Goal: Communication & Community: Answer question/provide support

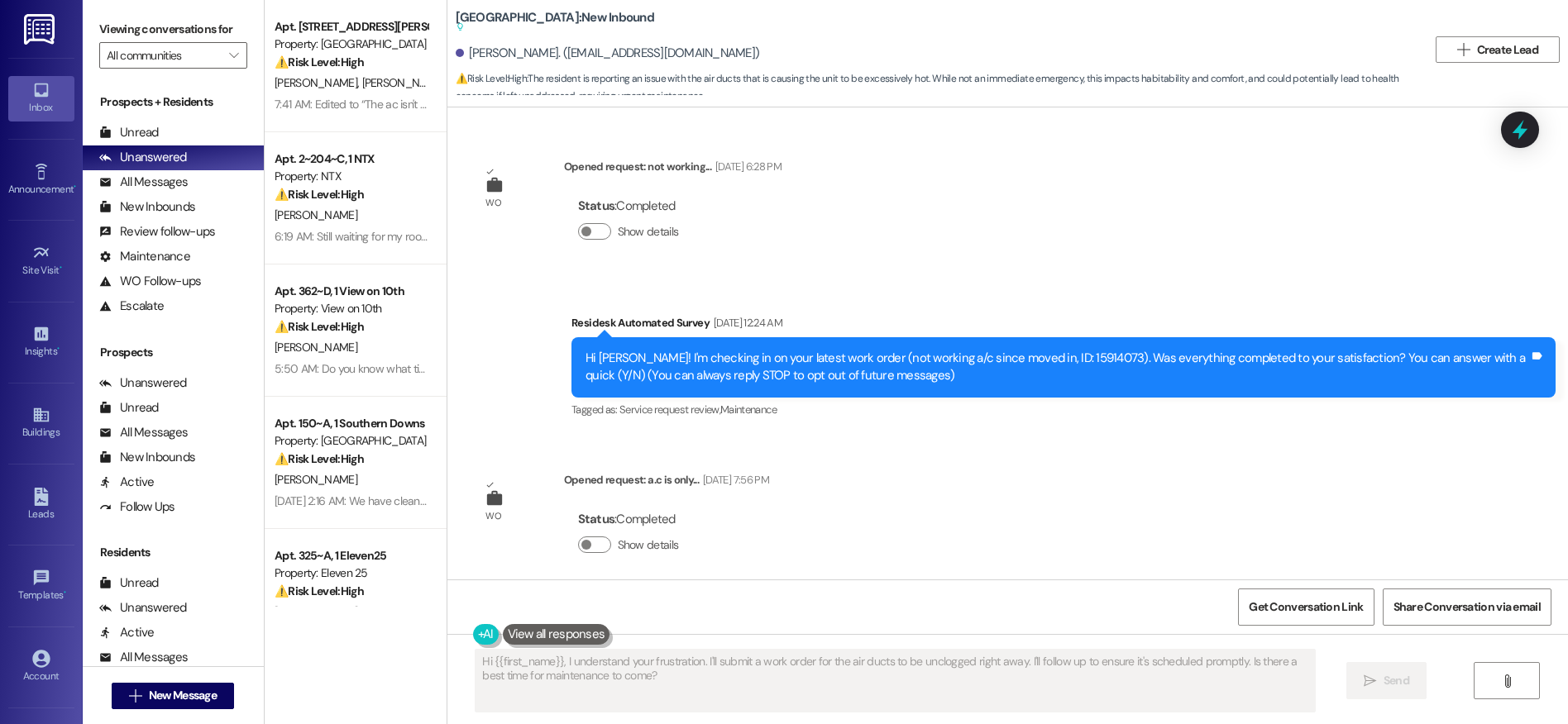
scroll to position [9358, 0]
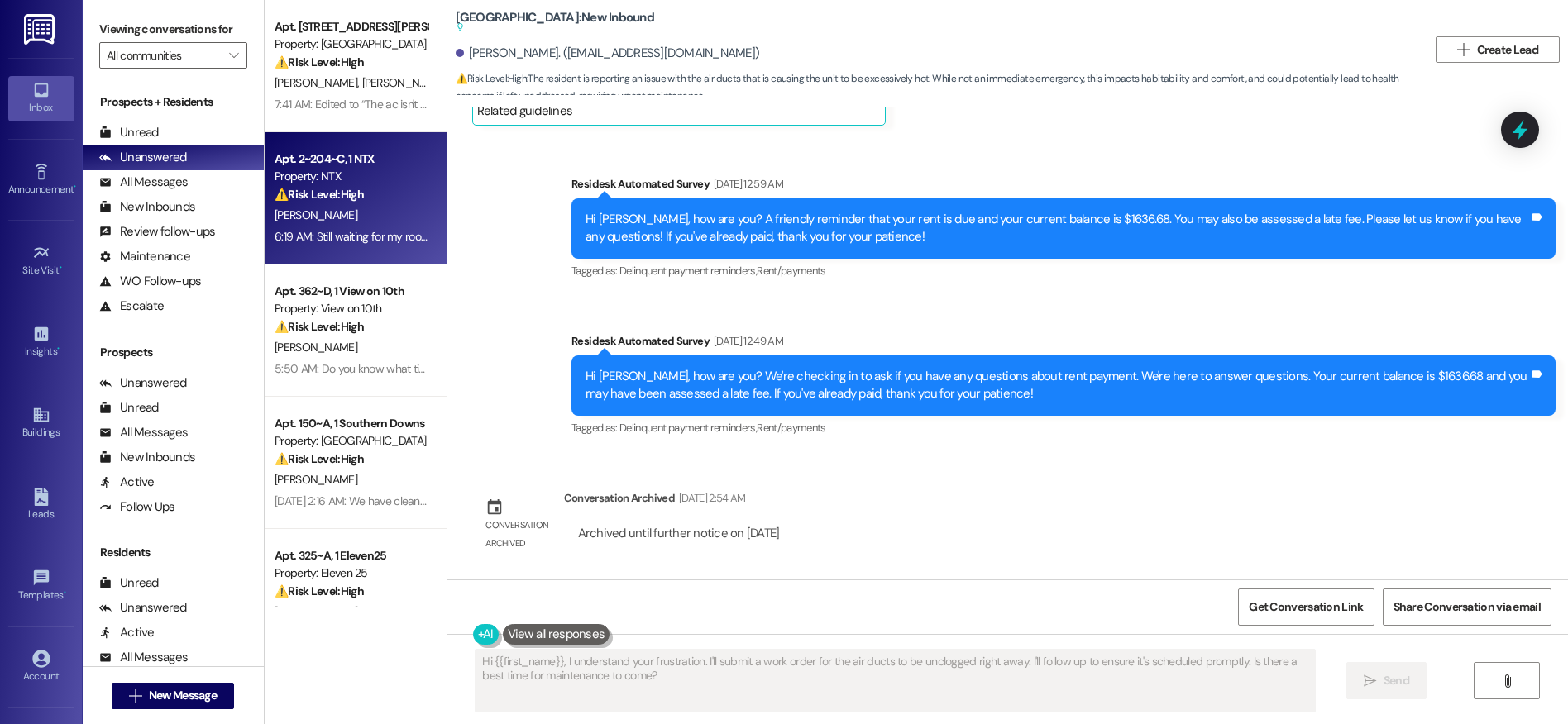
click at [342, 199] on strong "⚠️ Risk Level: High" at bounding box center [319, 194] width 90 height 15
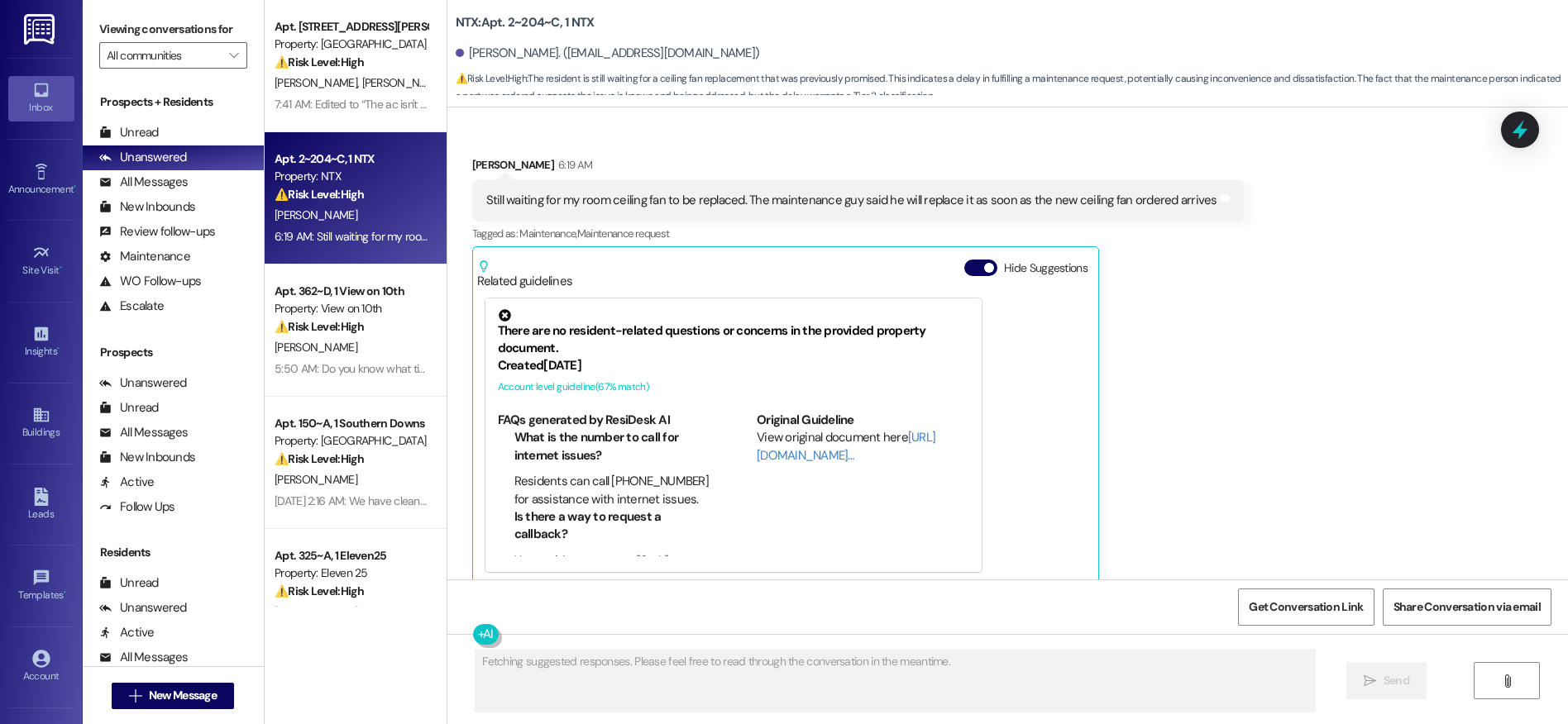
scroll to position [586, 0]
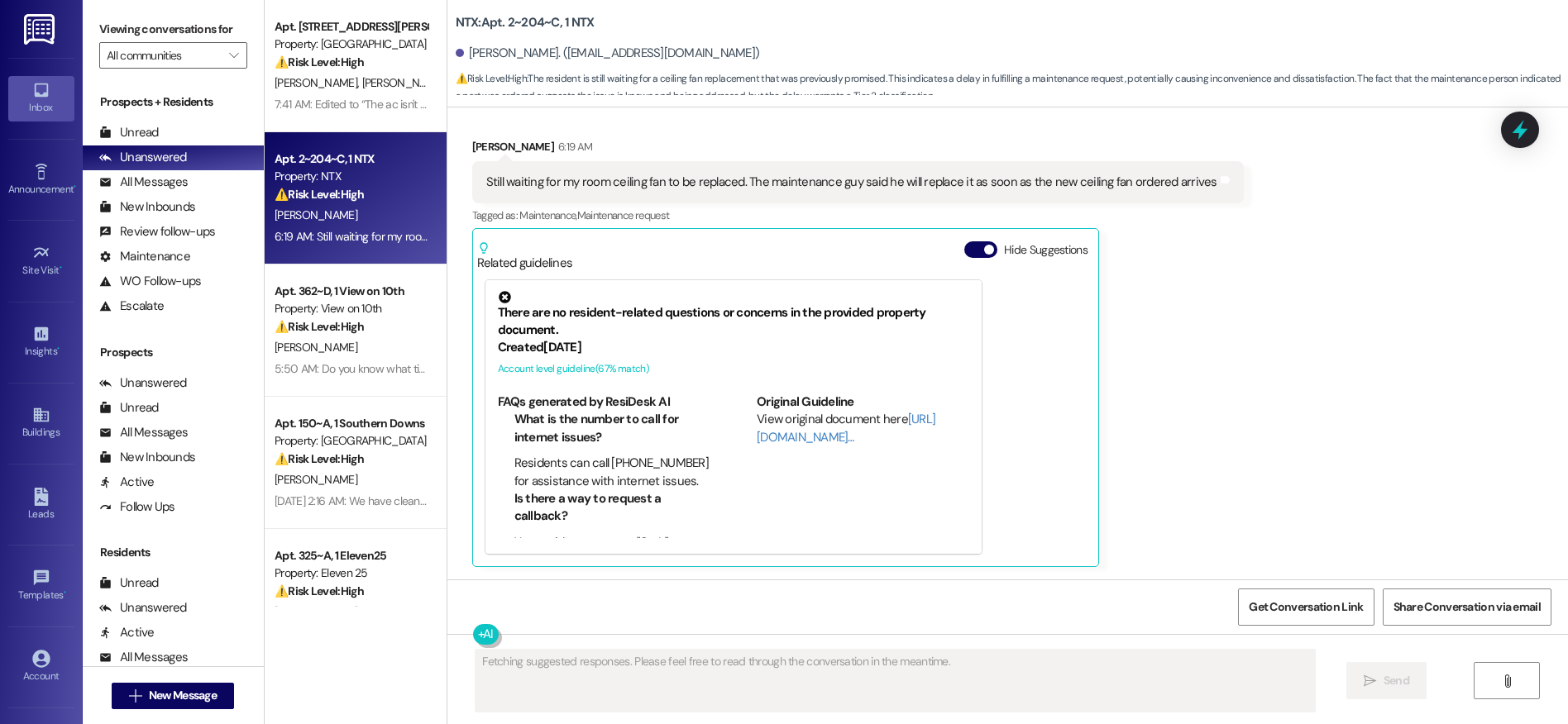
click at [1078, 226] on div "Tagged as: Maintenance , Click to highlight conversations about Maintenance Mai…" at bounding box center [857, 214] width 771 height 24
type textarea "Hi {{first_name}}, I understand you're still waiting for your ceiling fan repla…"
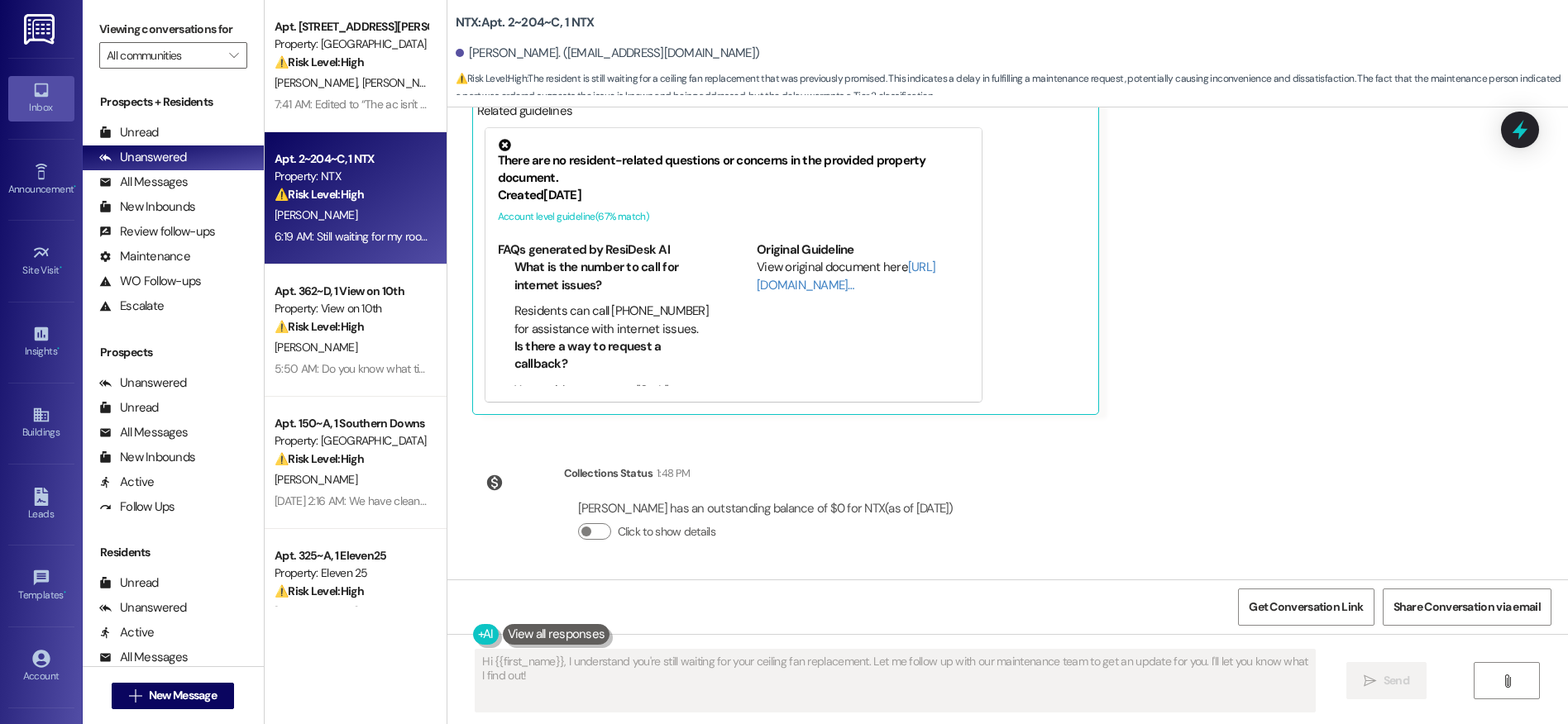
scroll to position [3, 0]
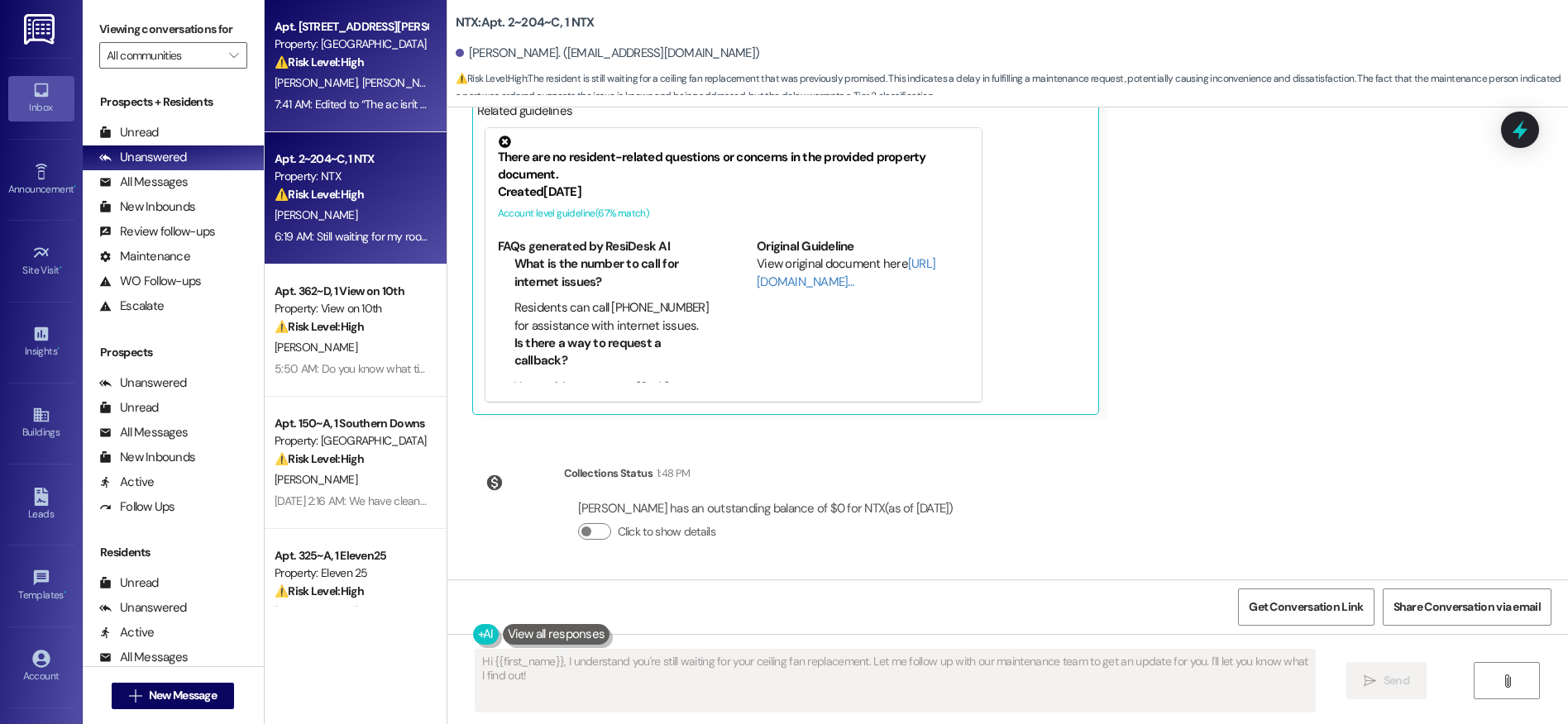
click at [347, 62] on strong "⚠️ Risk Level: High" at bounding box center [319, 62] width 90 height 15
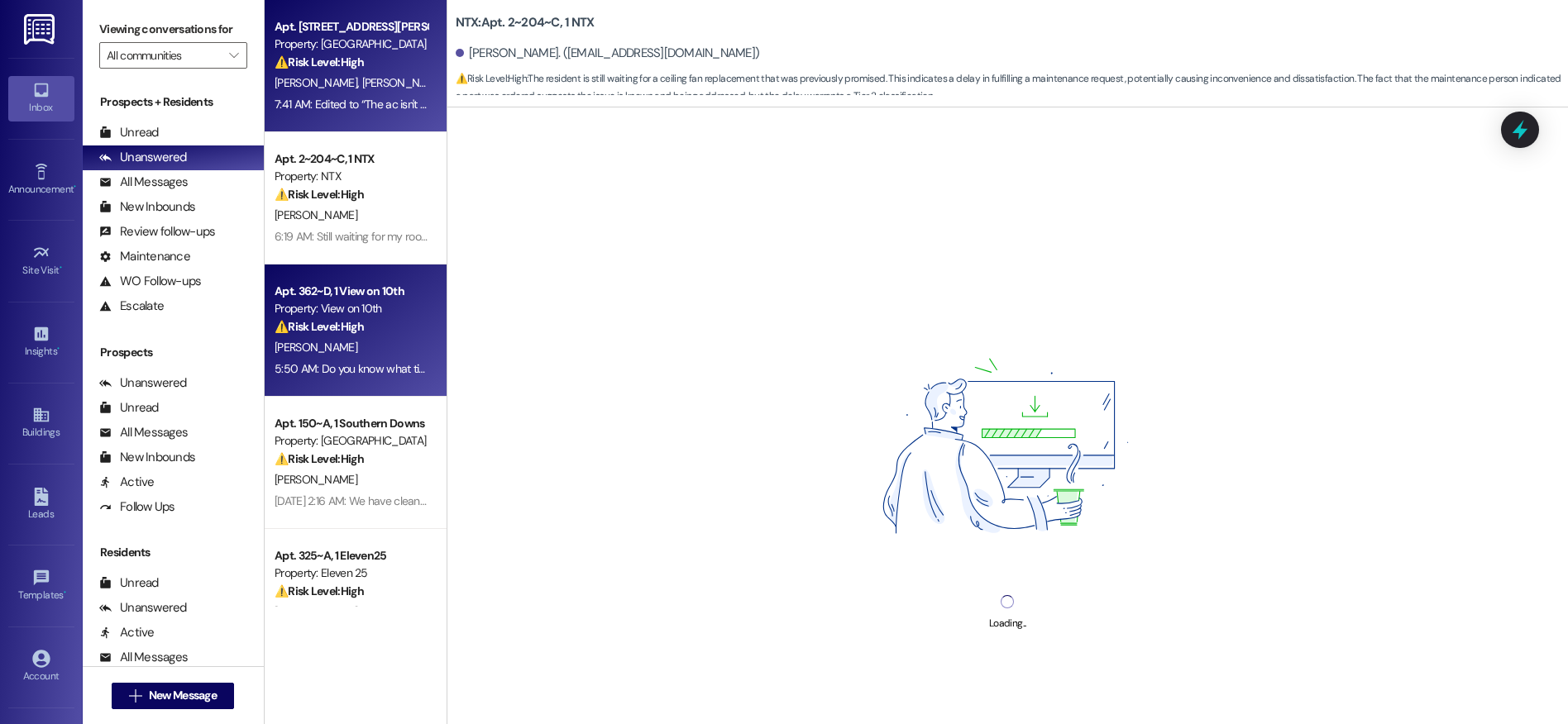
click at [335, 353] on div "A. Koechner" at bounding box center [351, 348] width 156 height 21
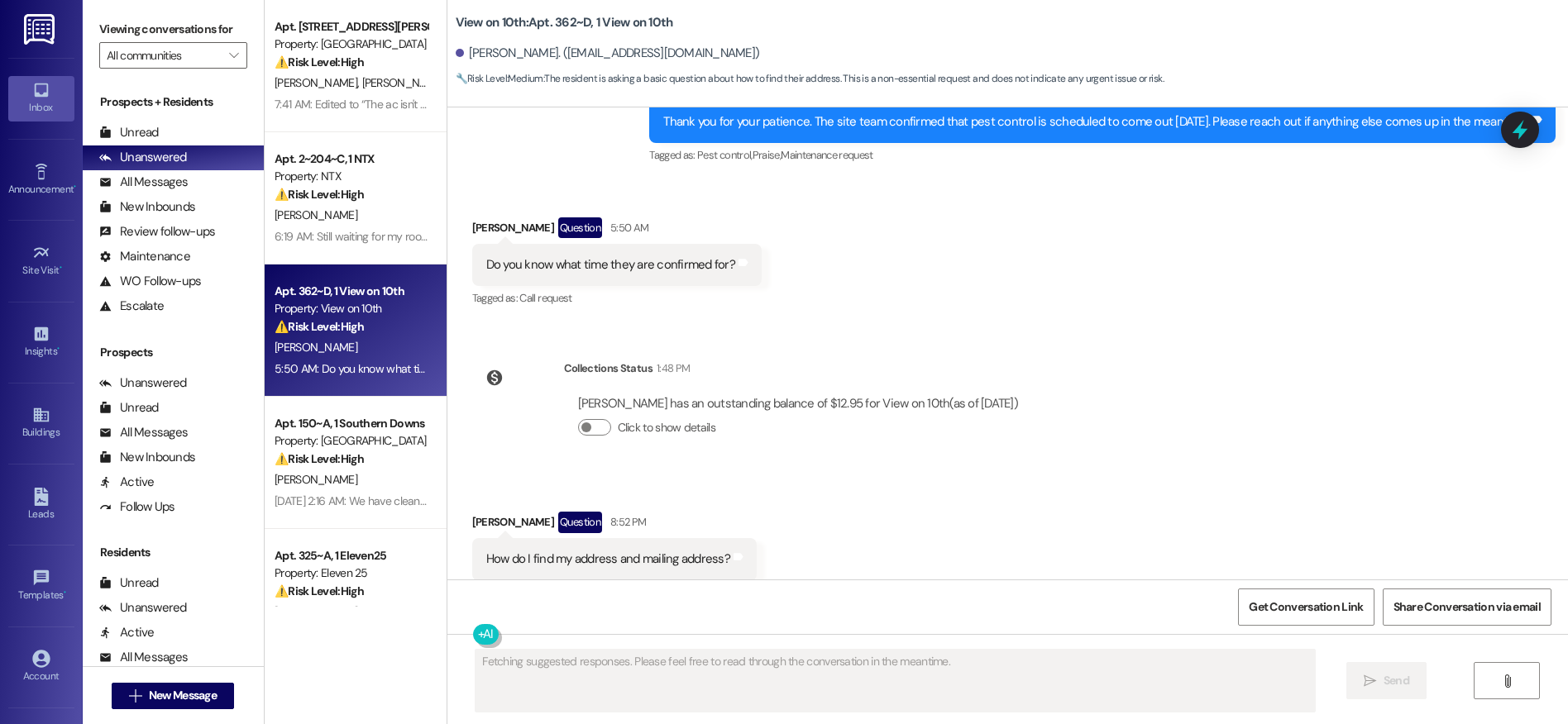
scroll to position [2533, 0]
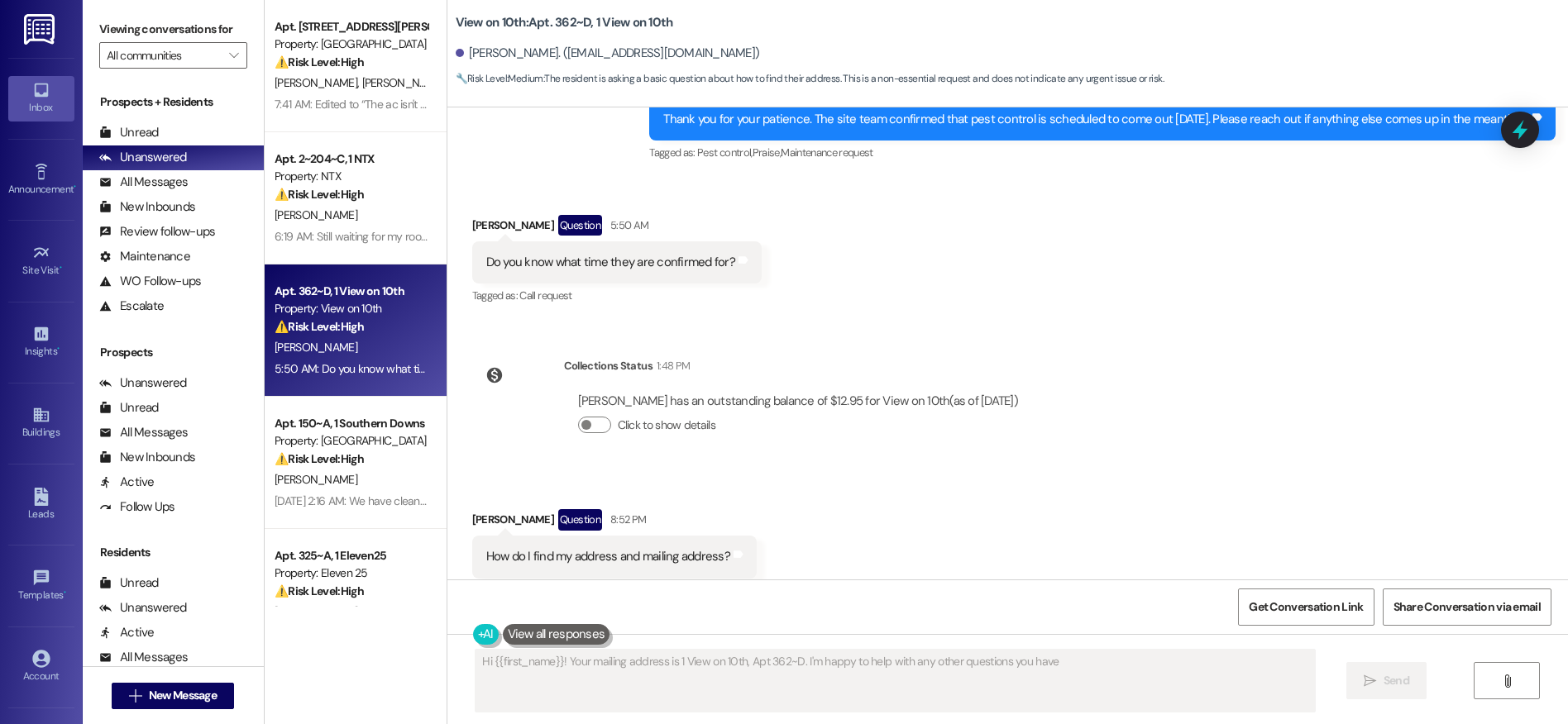
type textarea "Hi {{first_name}}! Your mailing address is 1 View on 10th, Apt 362~D. I'm happy…"
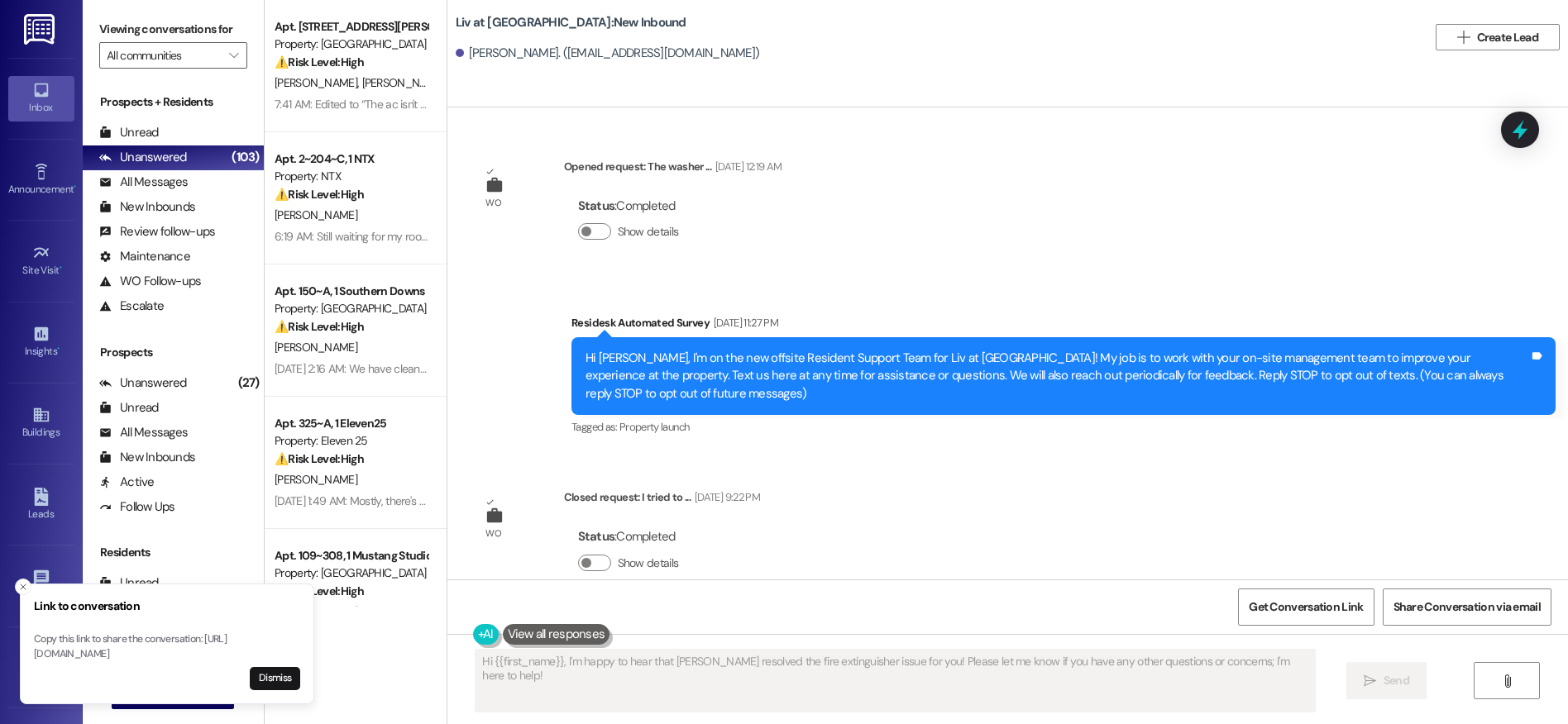
scroll to position [24583, 0]
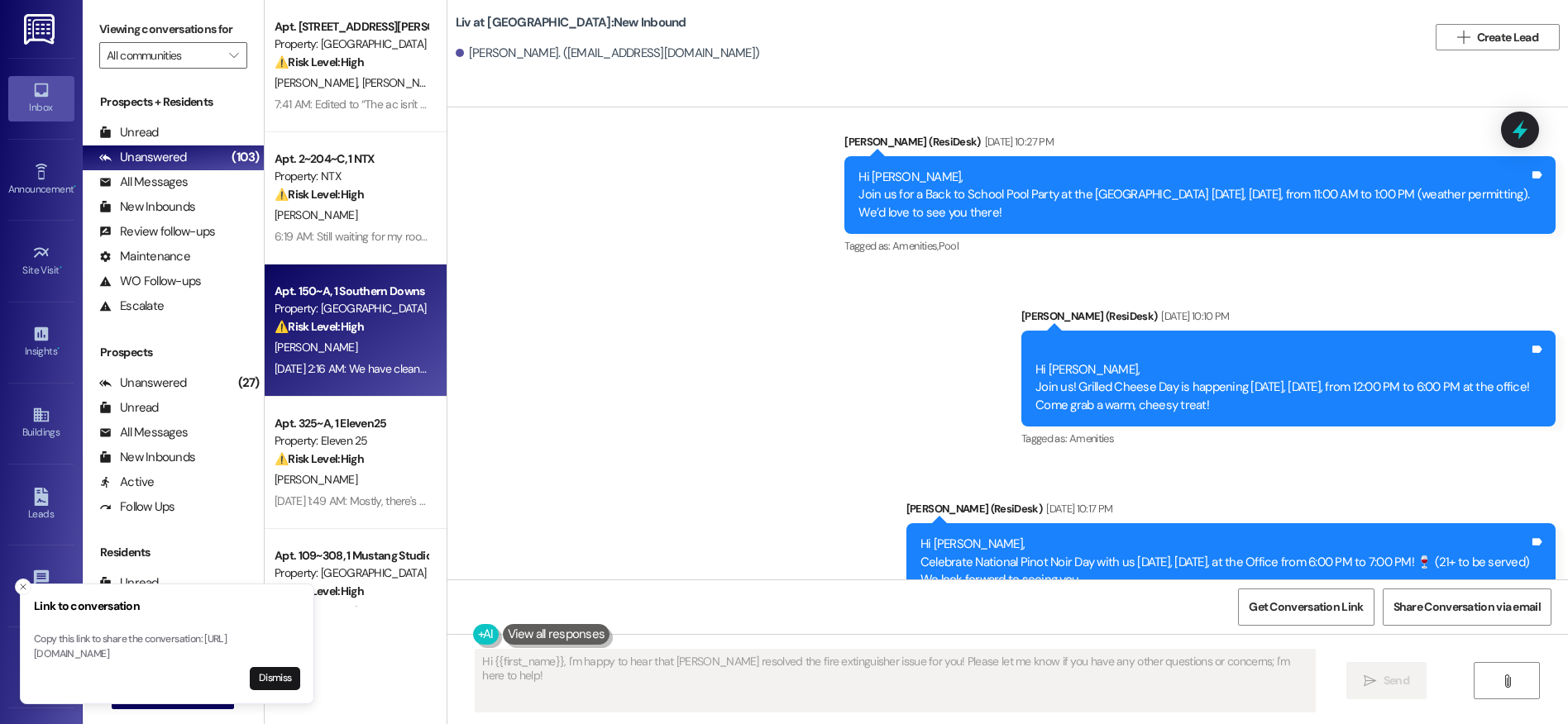
click at [363, 302] on div "Property: [GEOGRAPHIC_DATA]" at bounding box center [351, 309] width 153 height 17
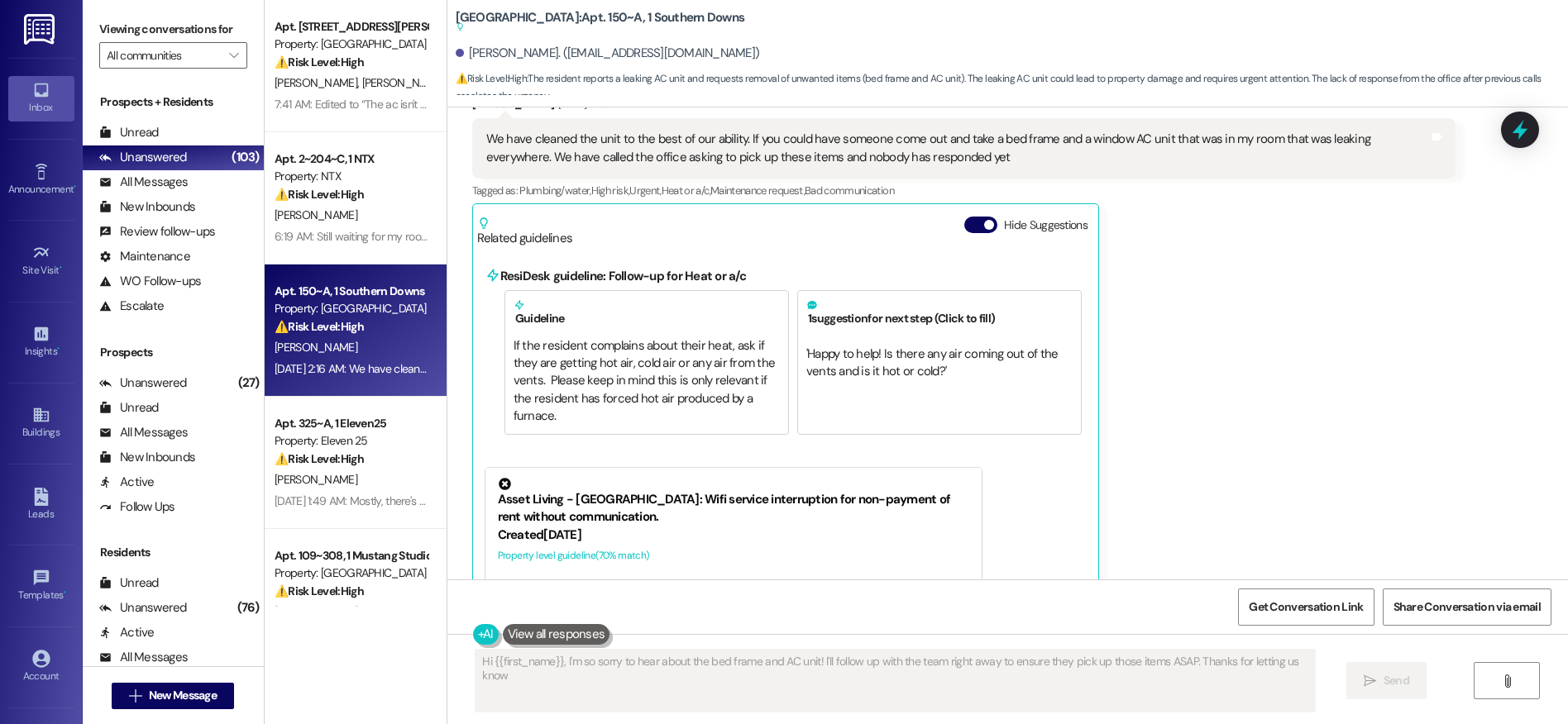
type textarea "Hi {{first_name}}, I'm so sorry to hear about the bed frame and AC unit! I'll f…"
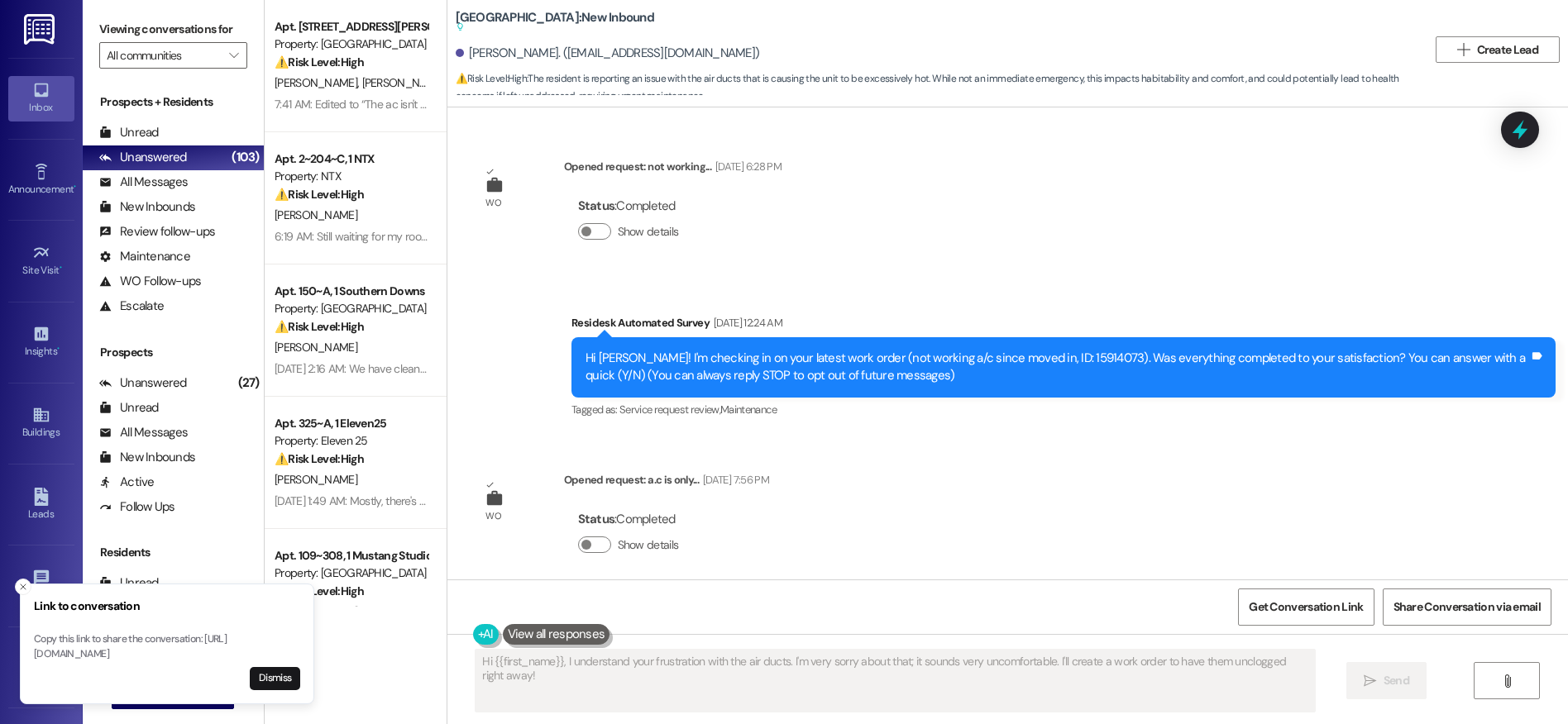
scroll to position [8859, 0]
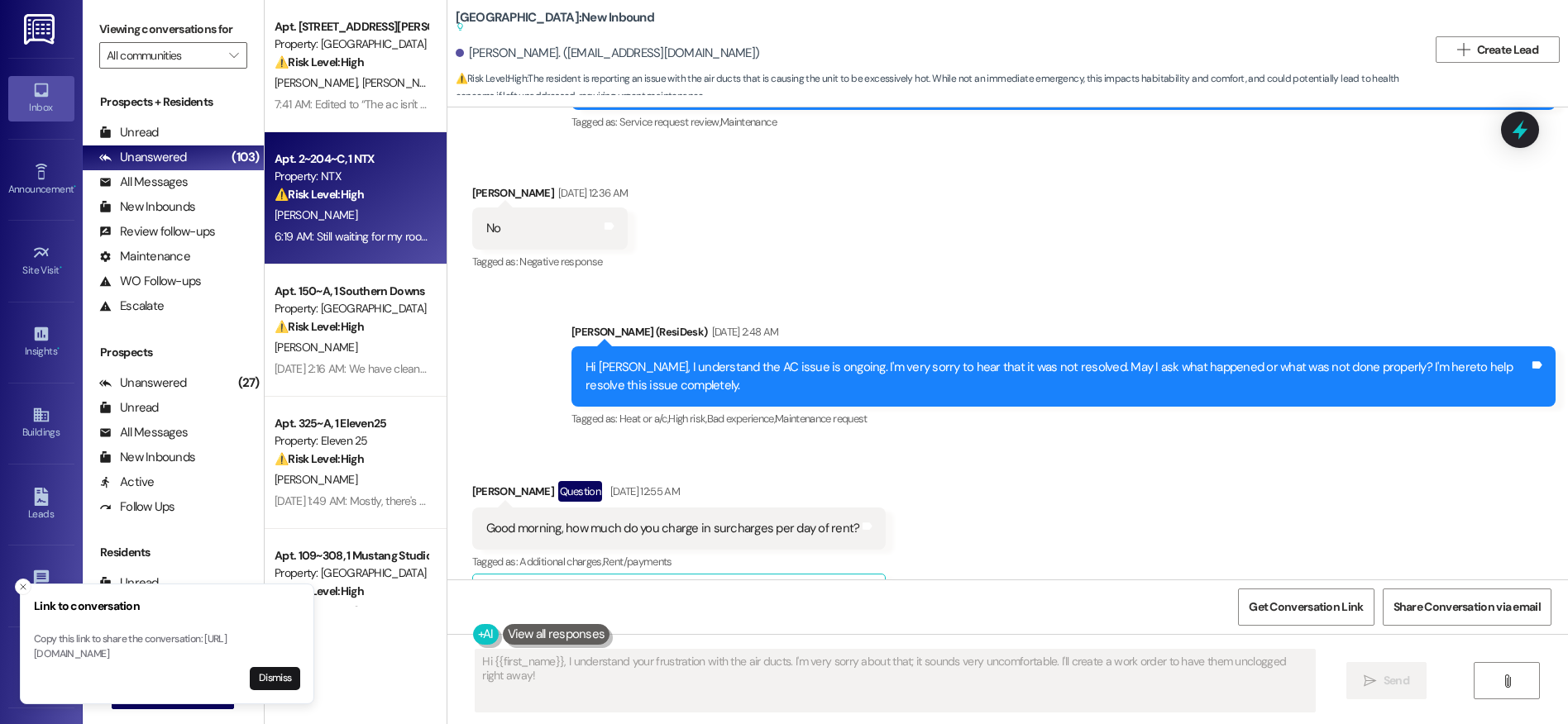
click at [347, 204] on div "Apt. 2~204~C, 1 NTX Property: NTX ⚠️ Risk Level: High The resident is still wai…" at bounding box center [351, 176] width 156 height 56
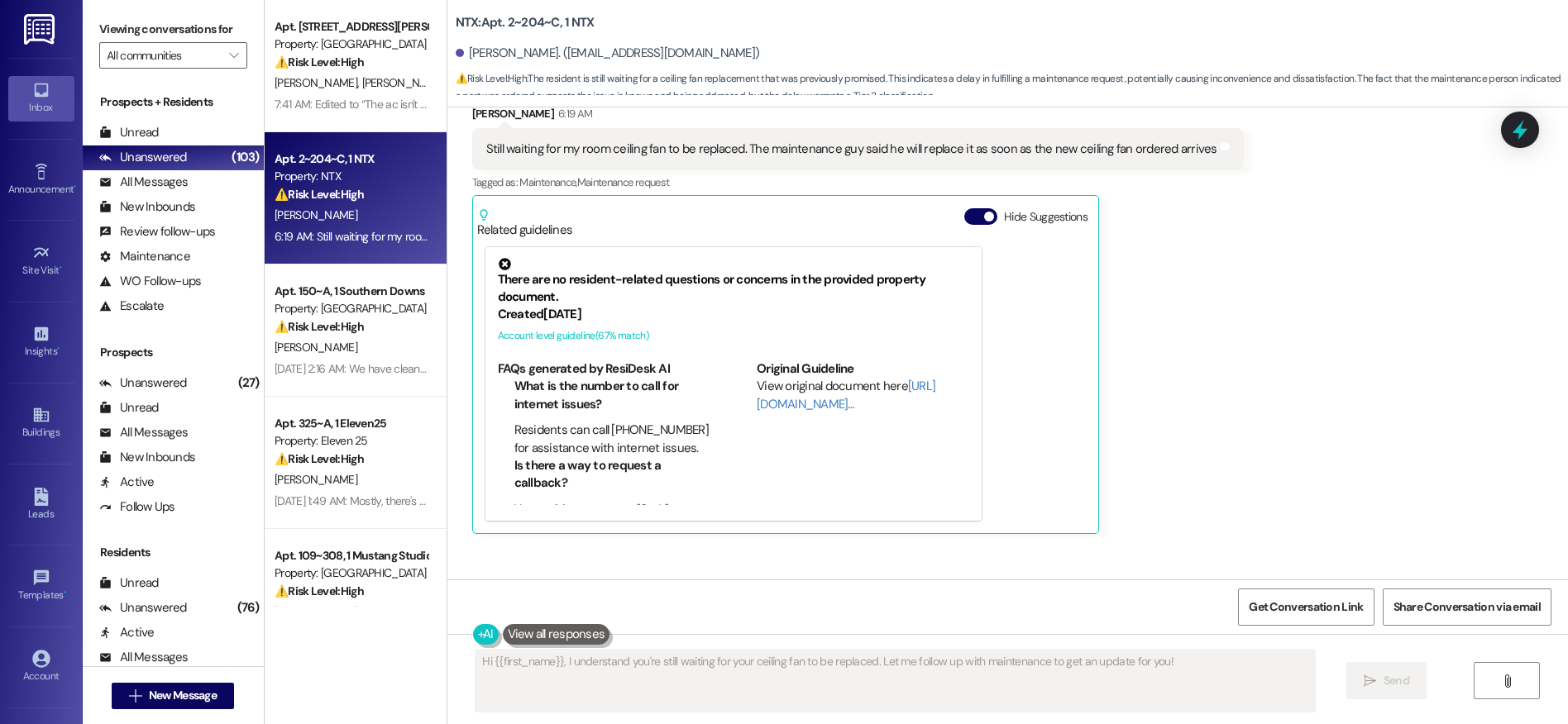
scroll to position [586, 0]
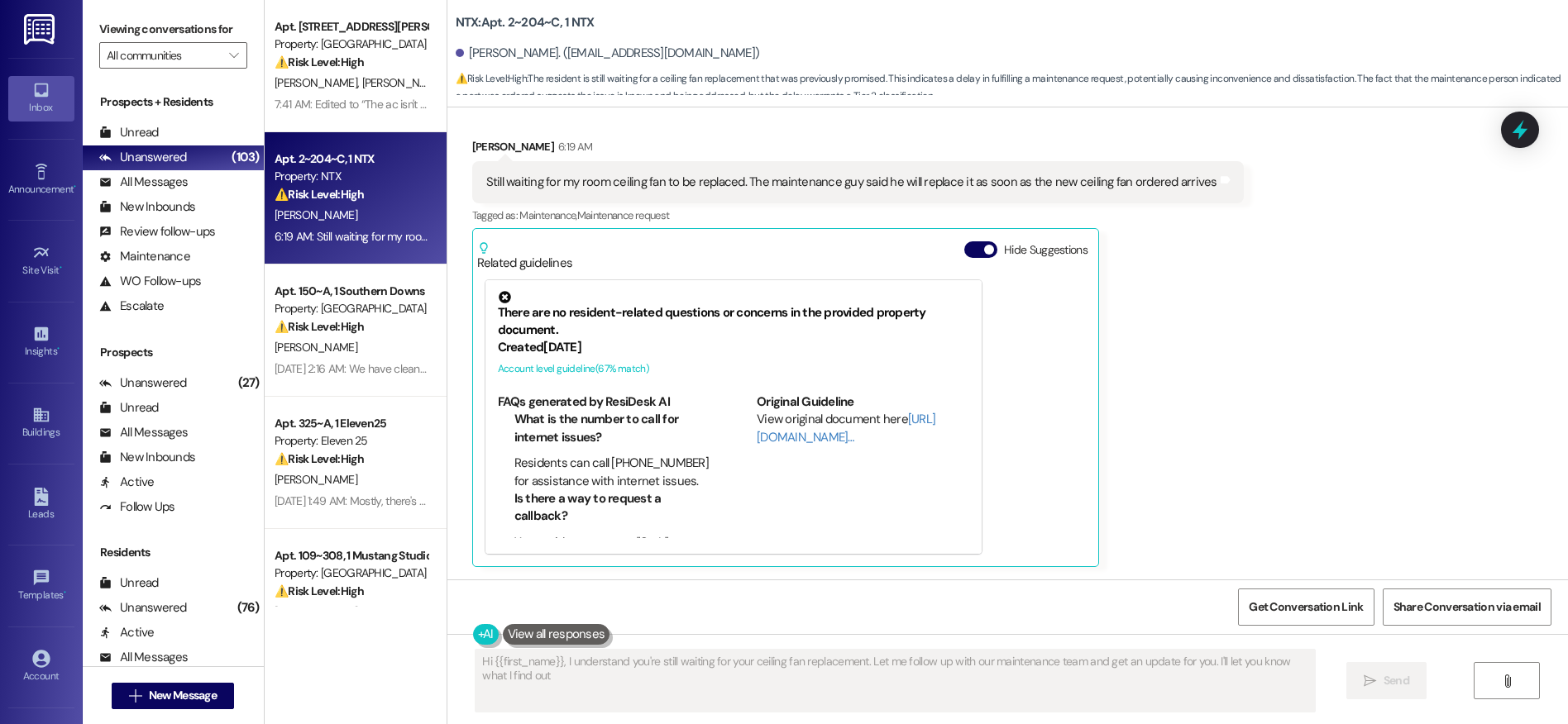
type textarea "Hi {{first_name}}, I understand you're still waiting for your ceiling fan repla…"
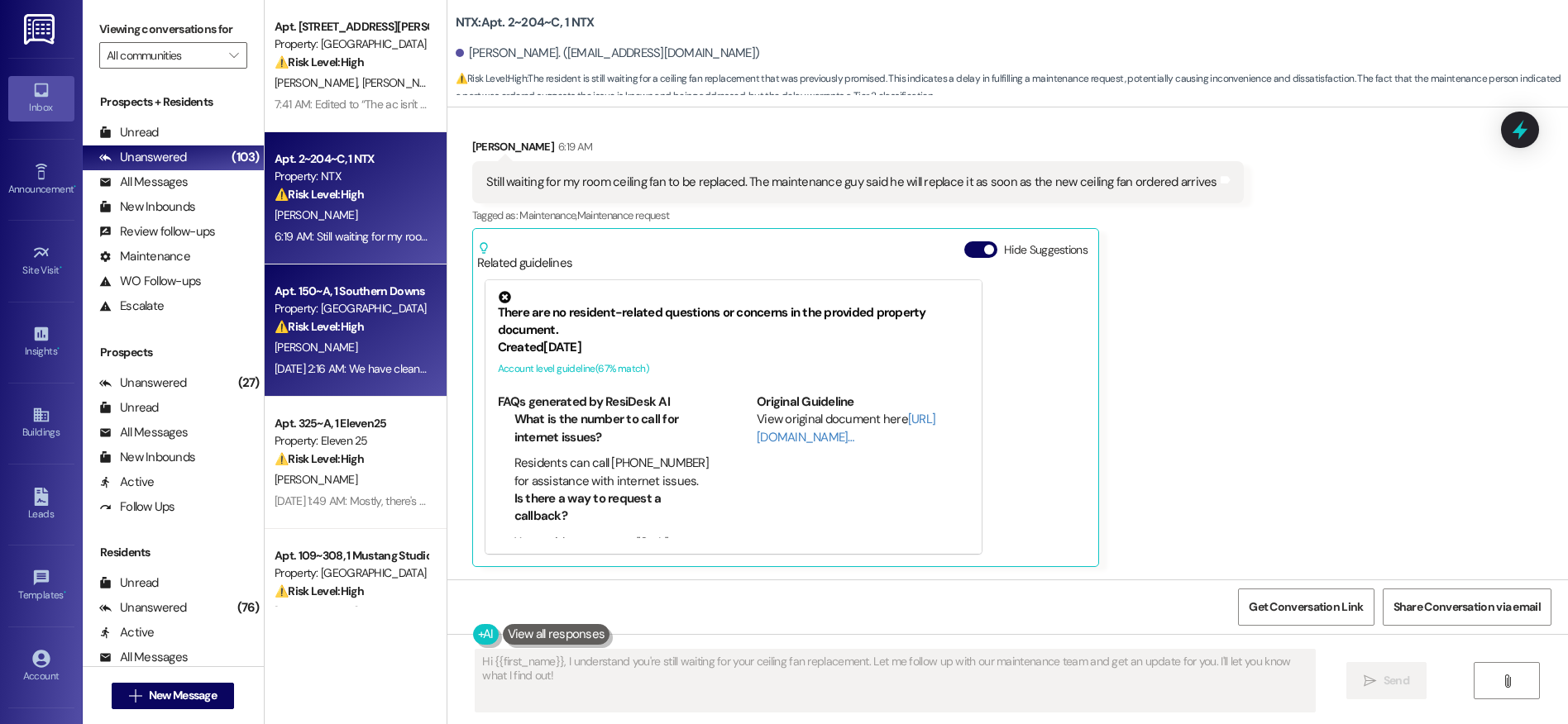
click at [330, 328] on strong "⚠️ Risk Level: High" at bounding box center [319, 327] width 90 height 15
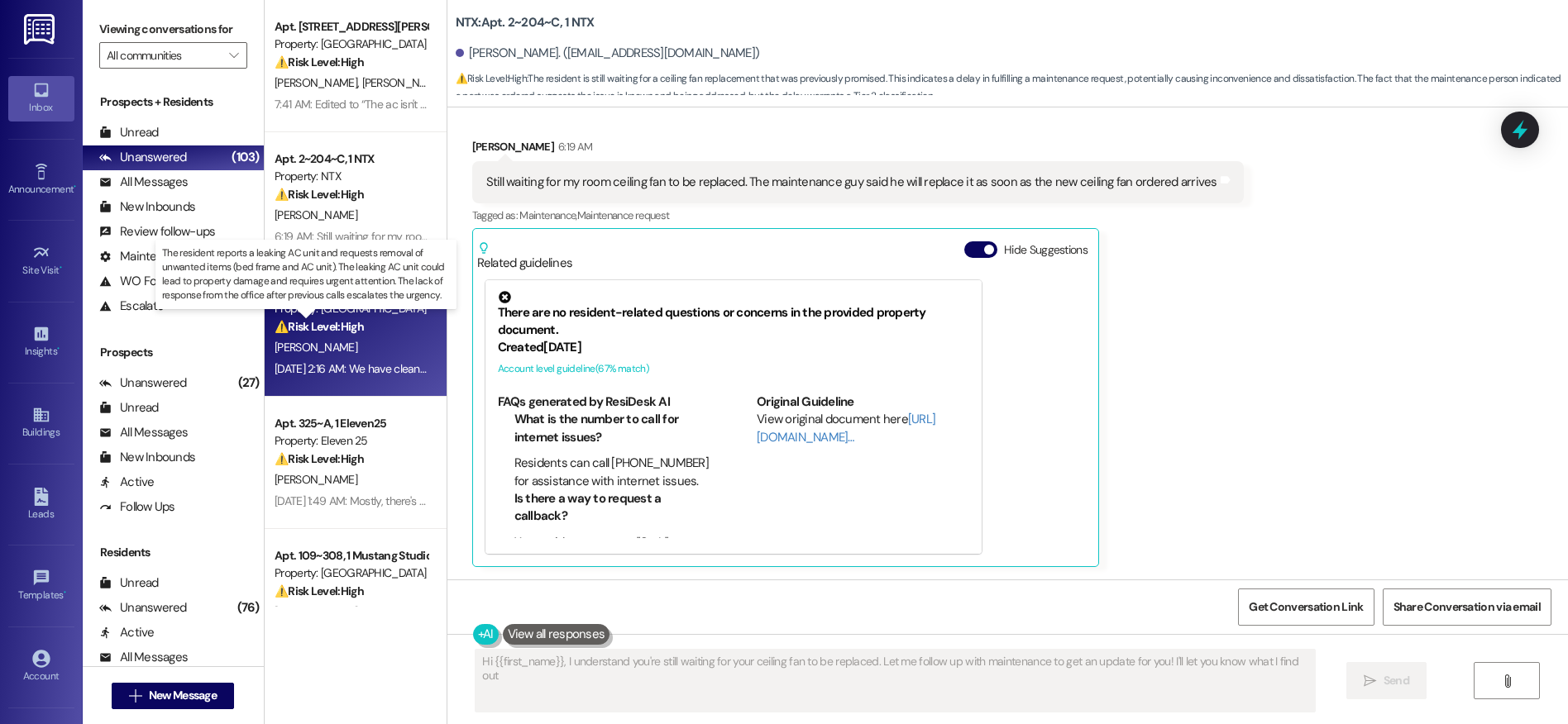
type textarea "Hi {{first_name}}, I understand you're still waiting for your ceiling fan to be…"
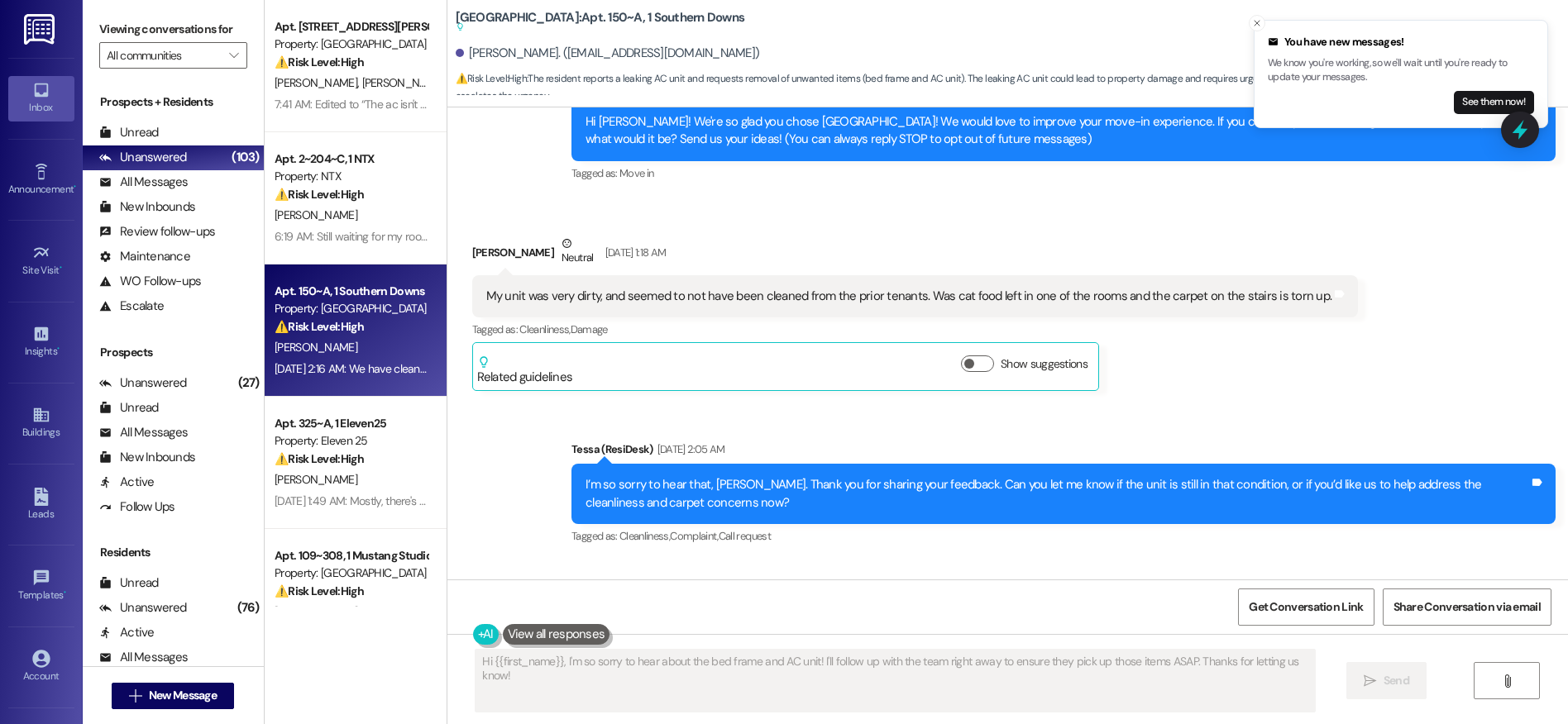
scroll to position [184, 0]
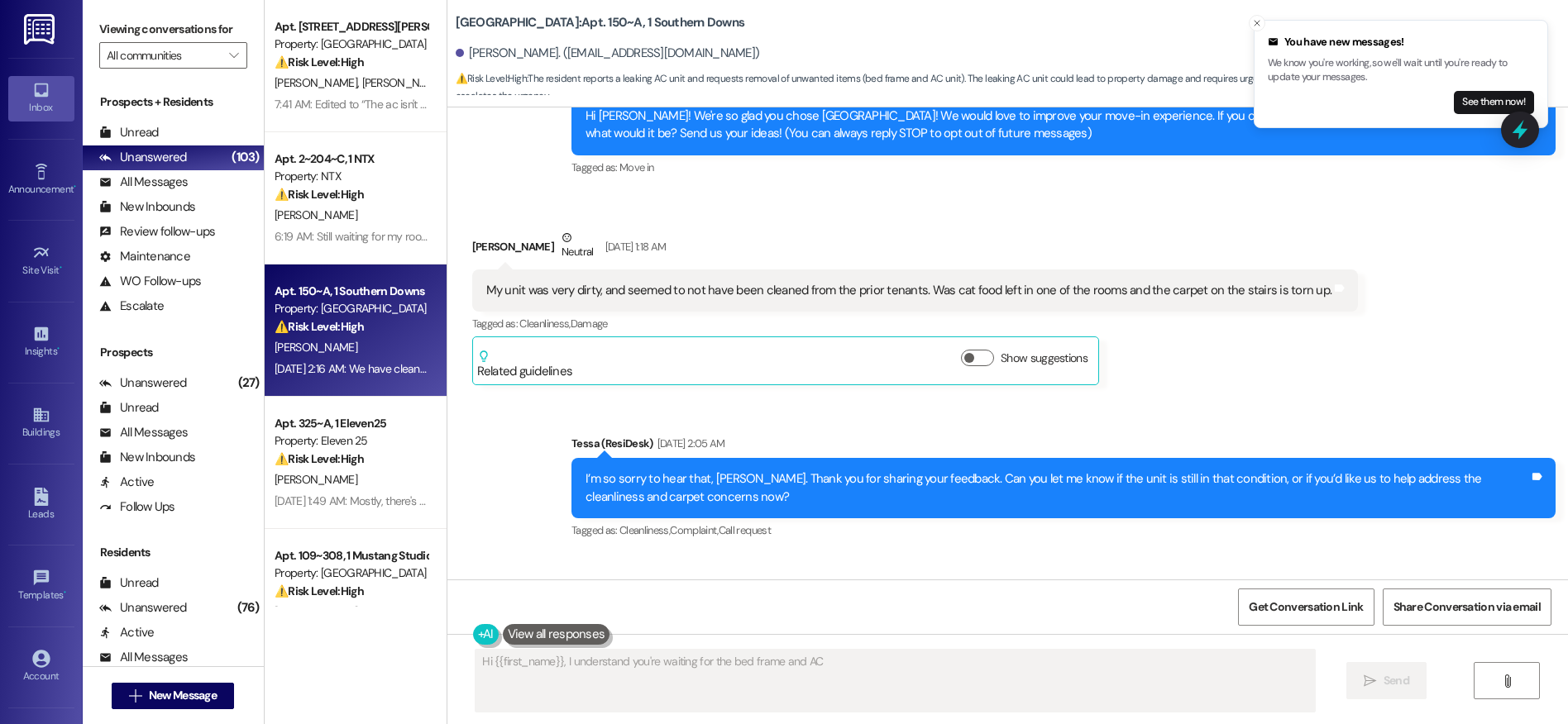
type textarea "Hi {{first_name}}, I understand you're waiting for the bed frame and AC"
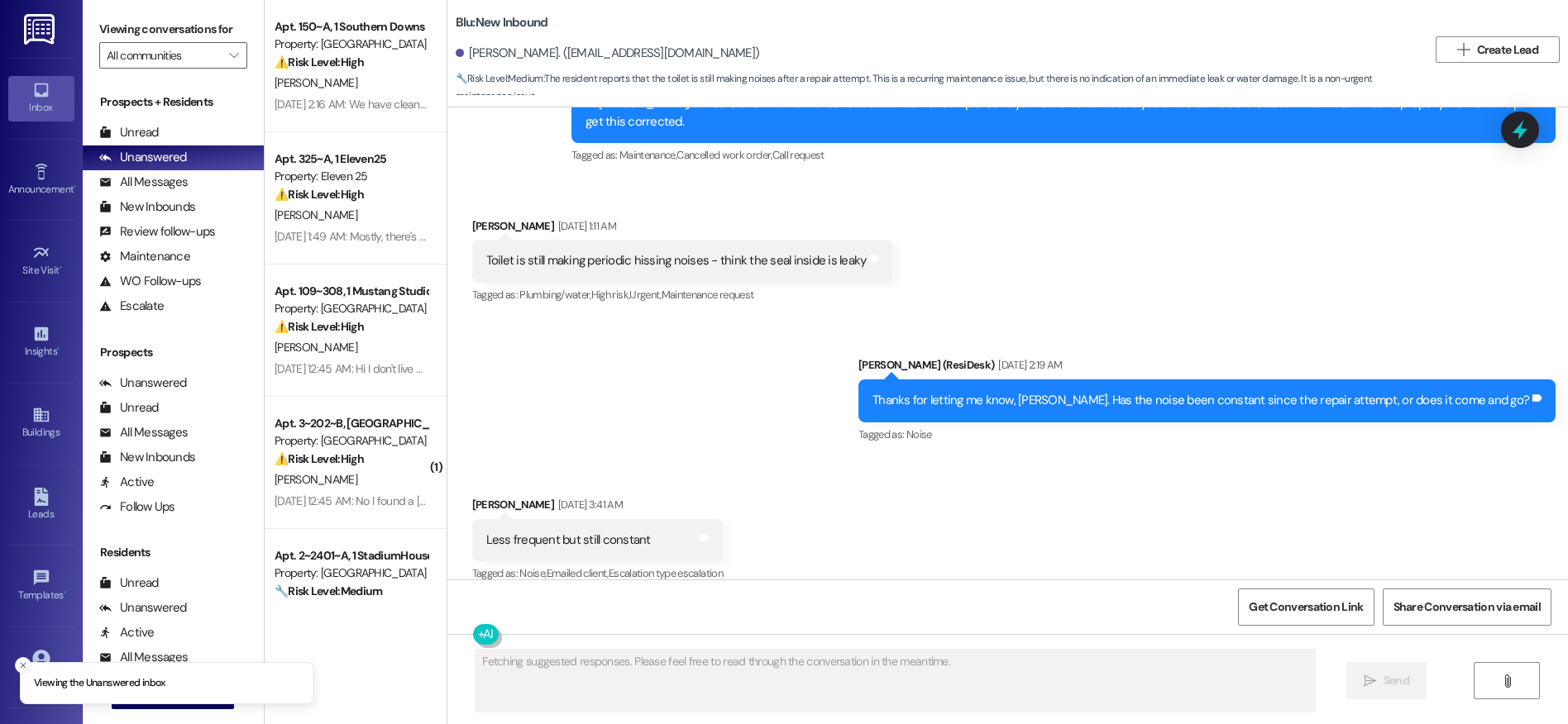
scroll to position [747, 0]
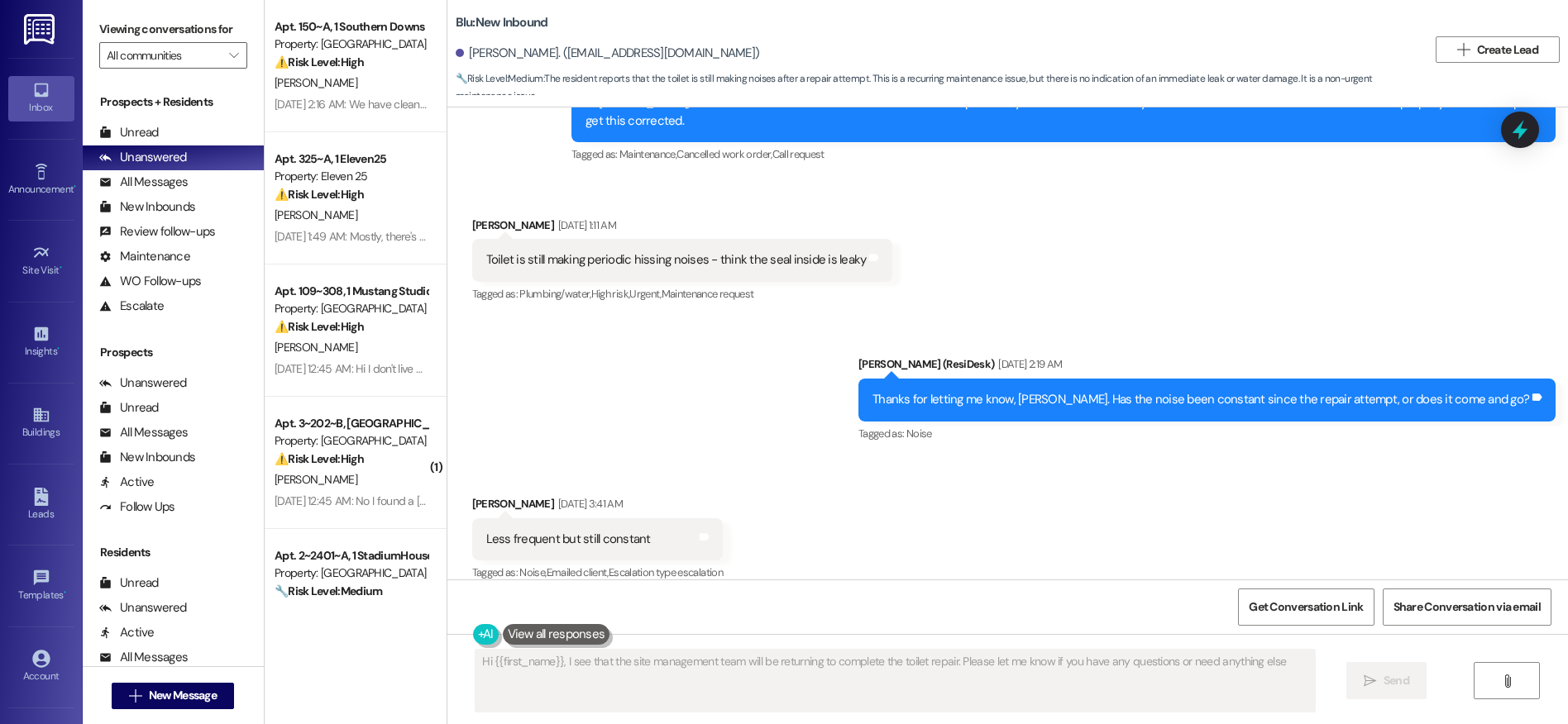
type textarea "Hi {{first_name}}, I see that the site management team will be returning to com…"
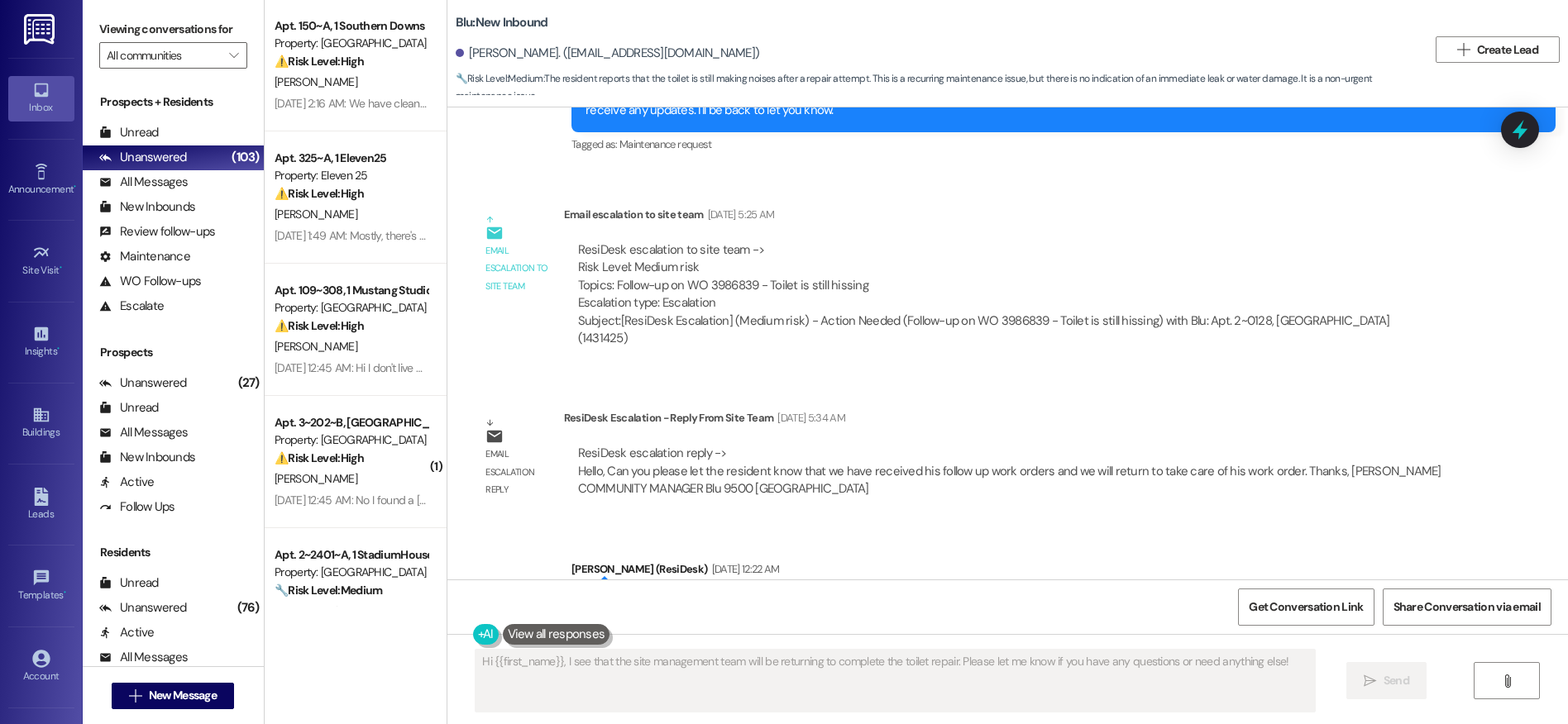
scroll to position [1399, 0]
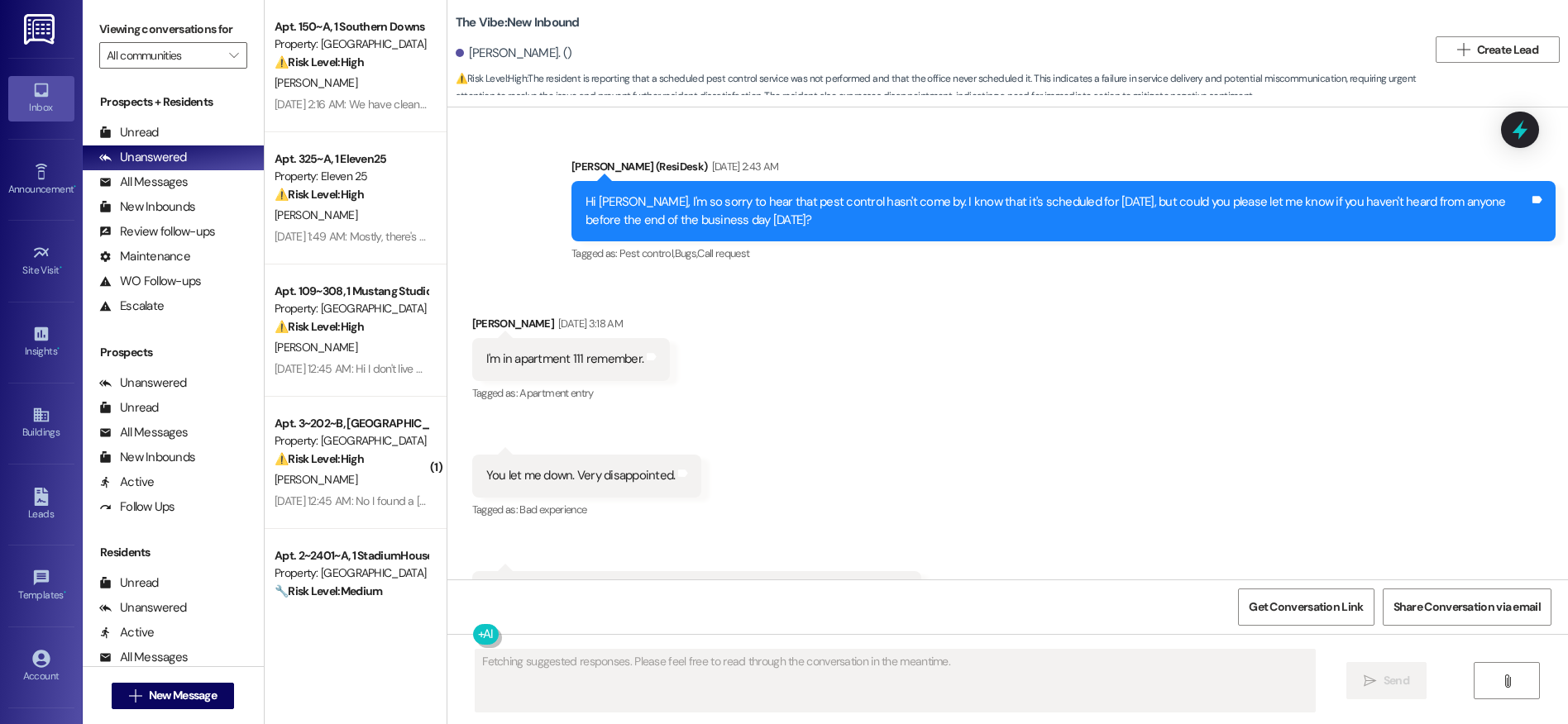
scroll to position [17697, 0]
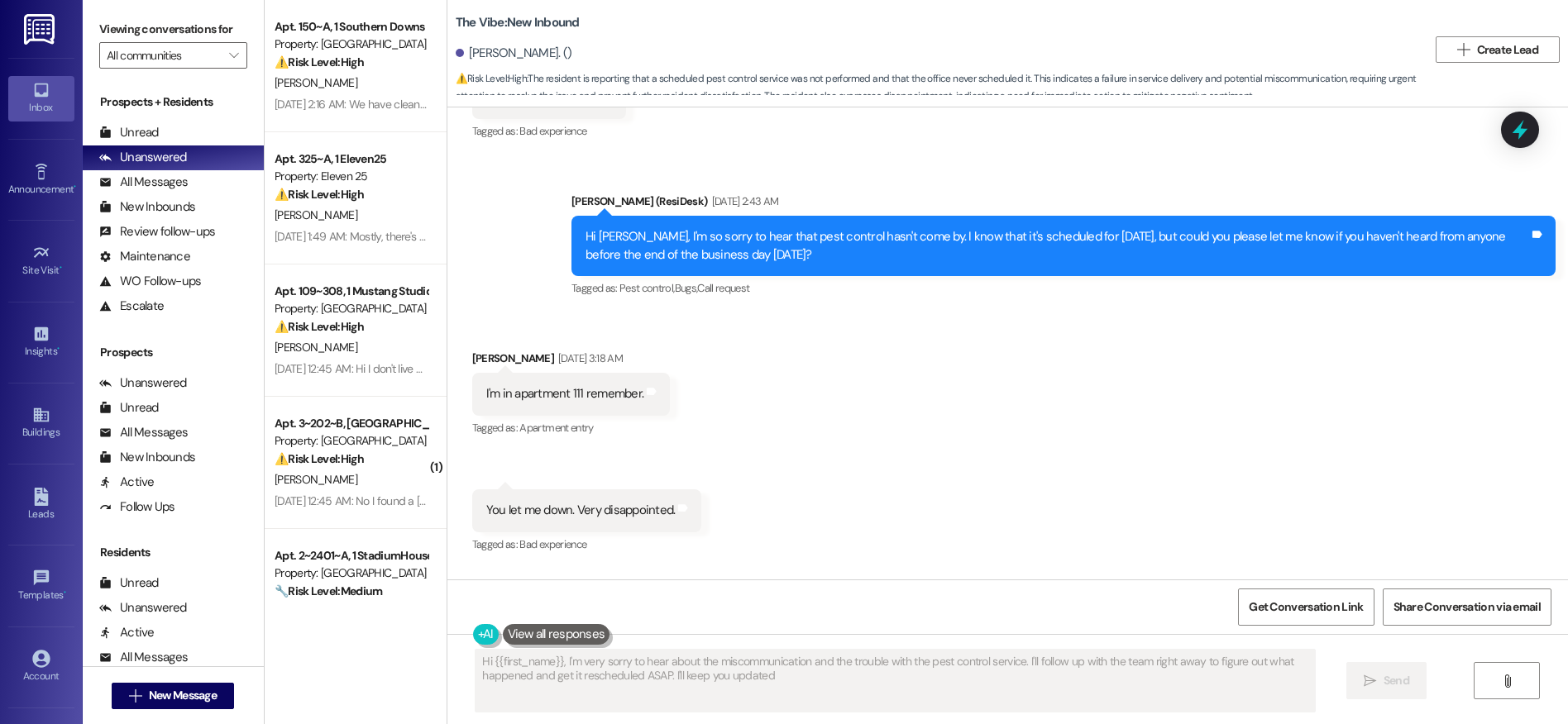
type textarea "Hi {{first_name}}, I'm very sorry to hear about the miscommunication and the tr…"
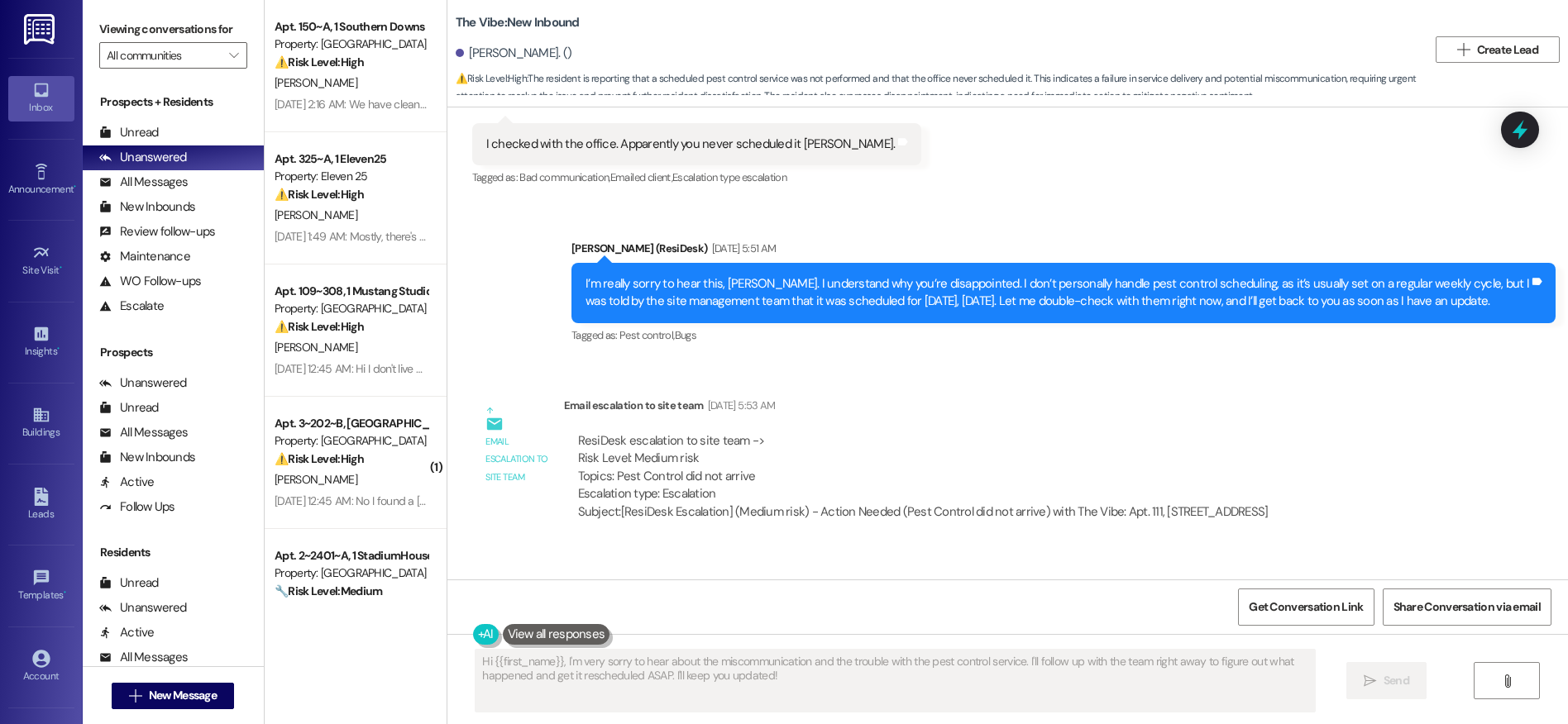
scroll to position [18172, 0]
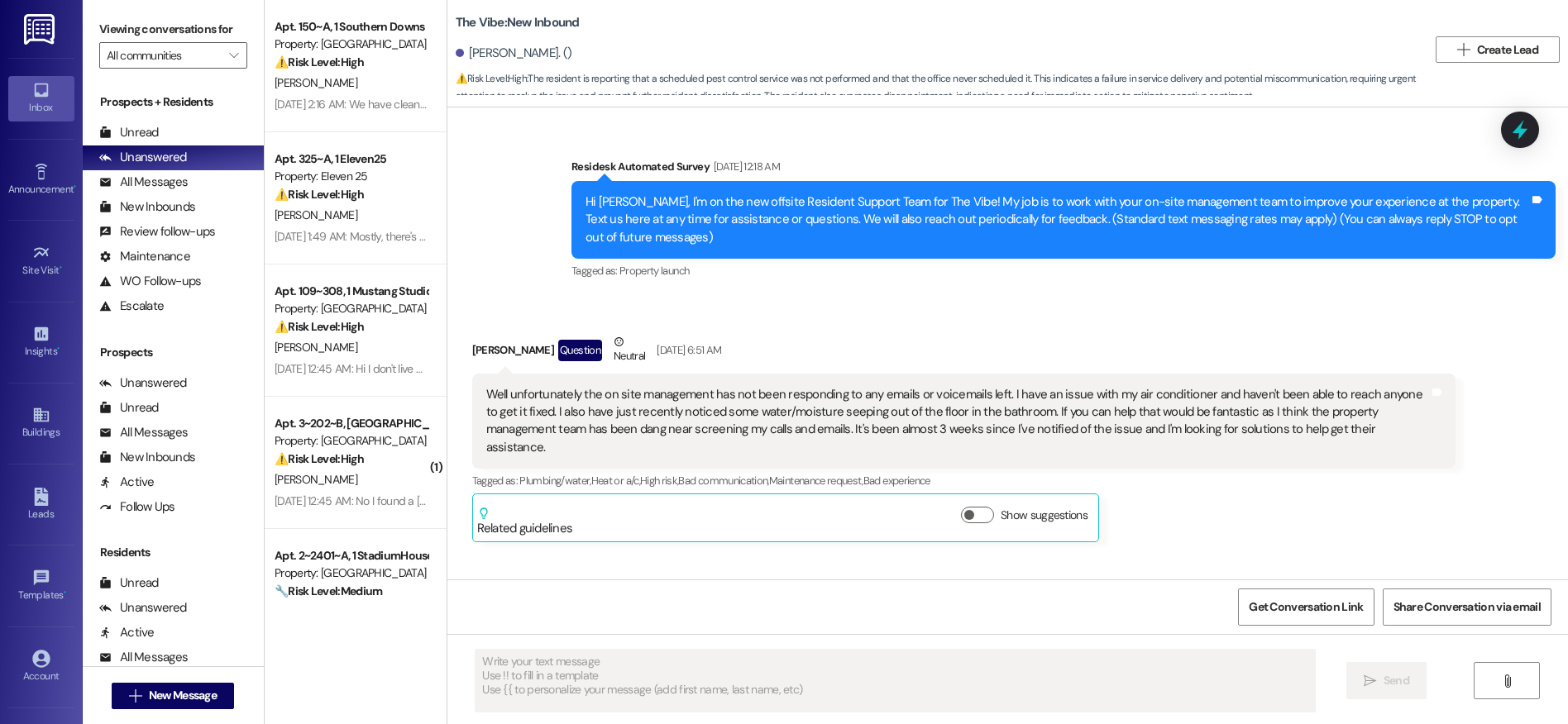
scroll to position [18340, 0]
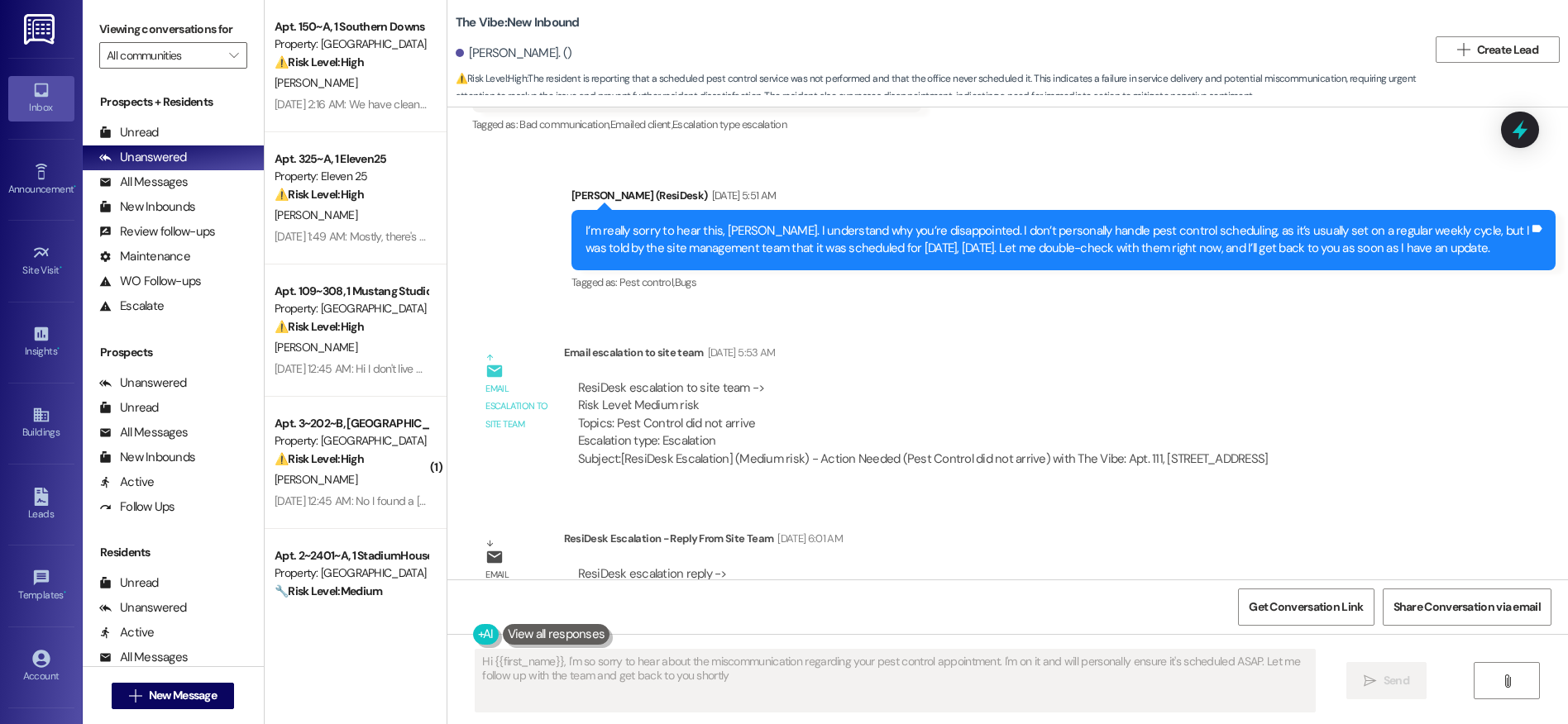
type textarea "Hi {{first_name}}, I'm so sorry to hear about the miscommunication regarding yo…"
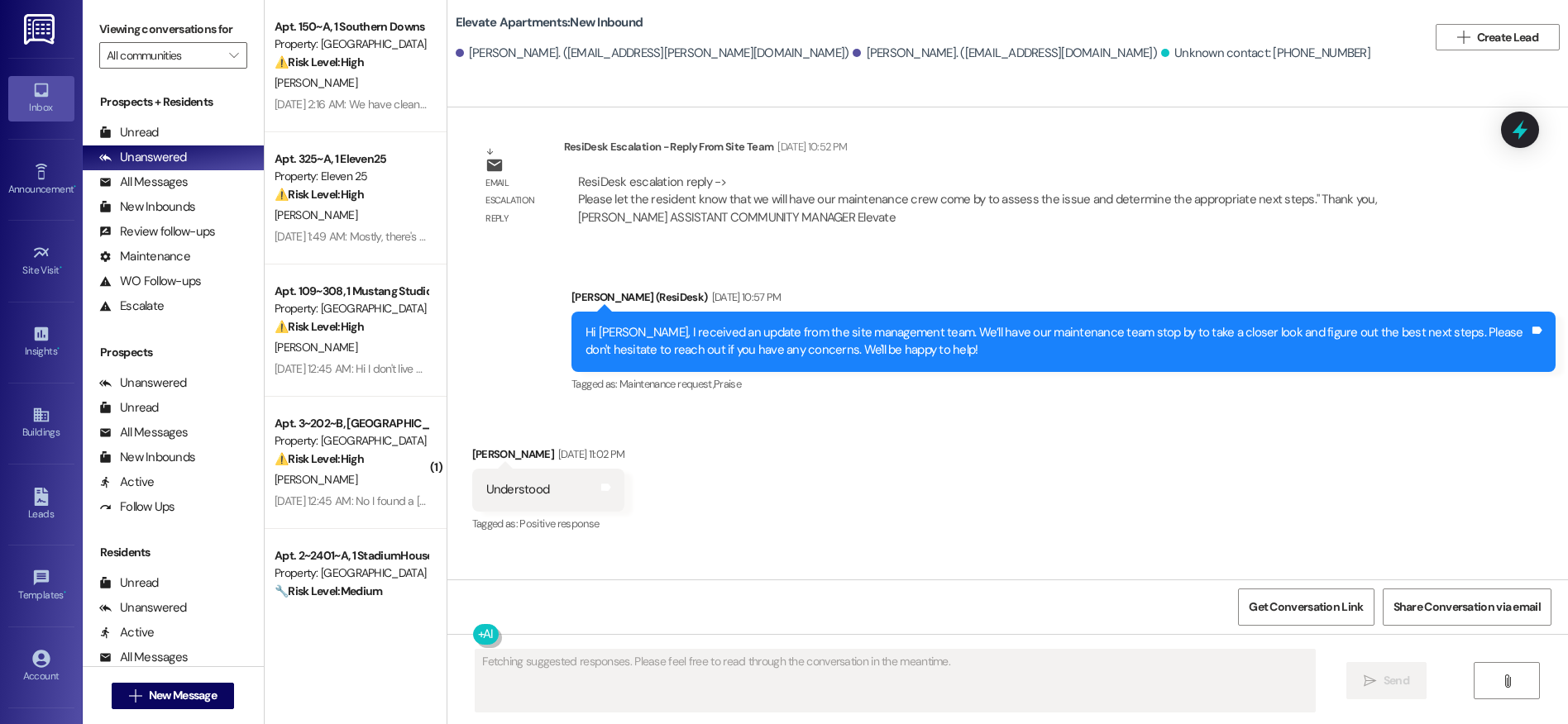
scroll to position [3624, 0]
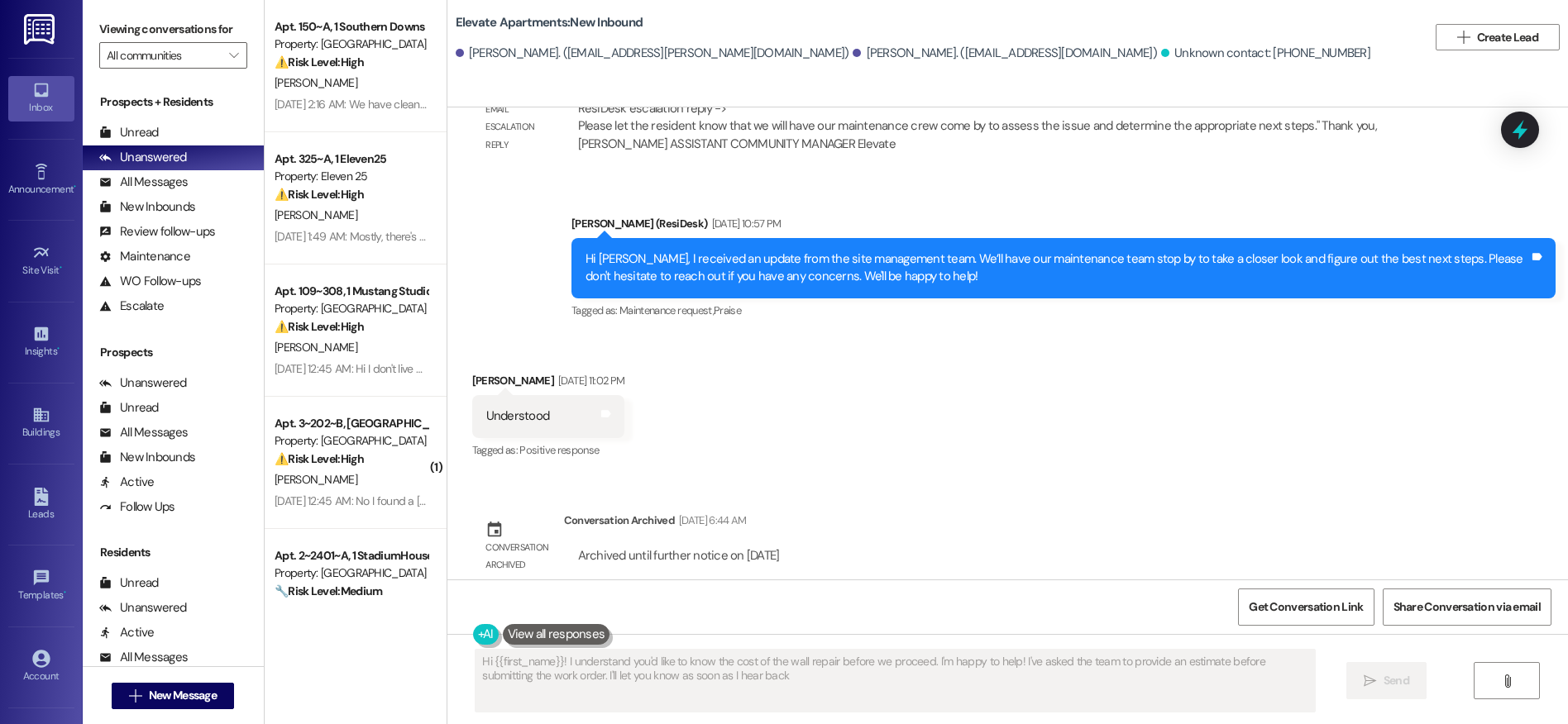
type textarea "Hi {{first_name}}! I understand you'd like to know the cost of the wall repair …"
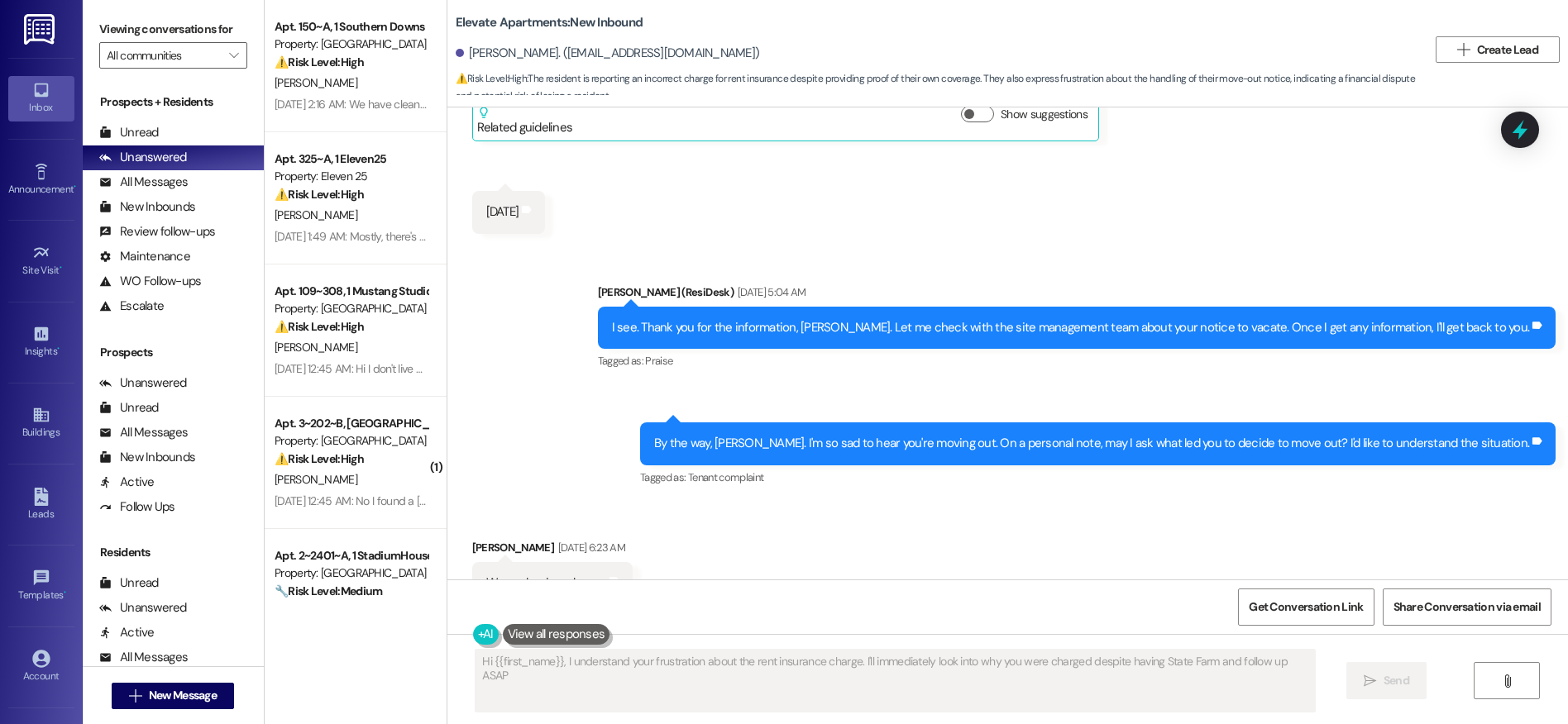
scroll to position [10926, 0]
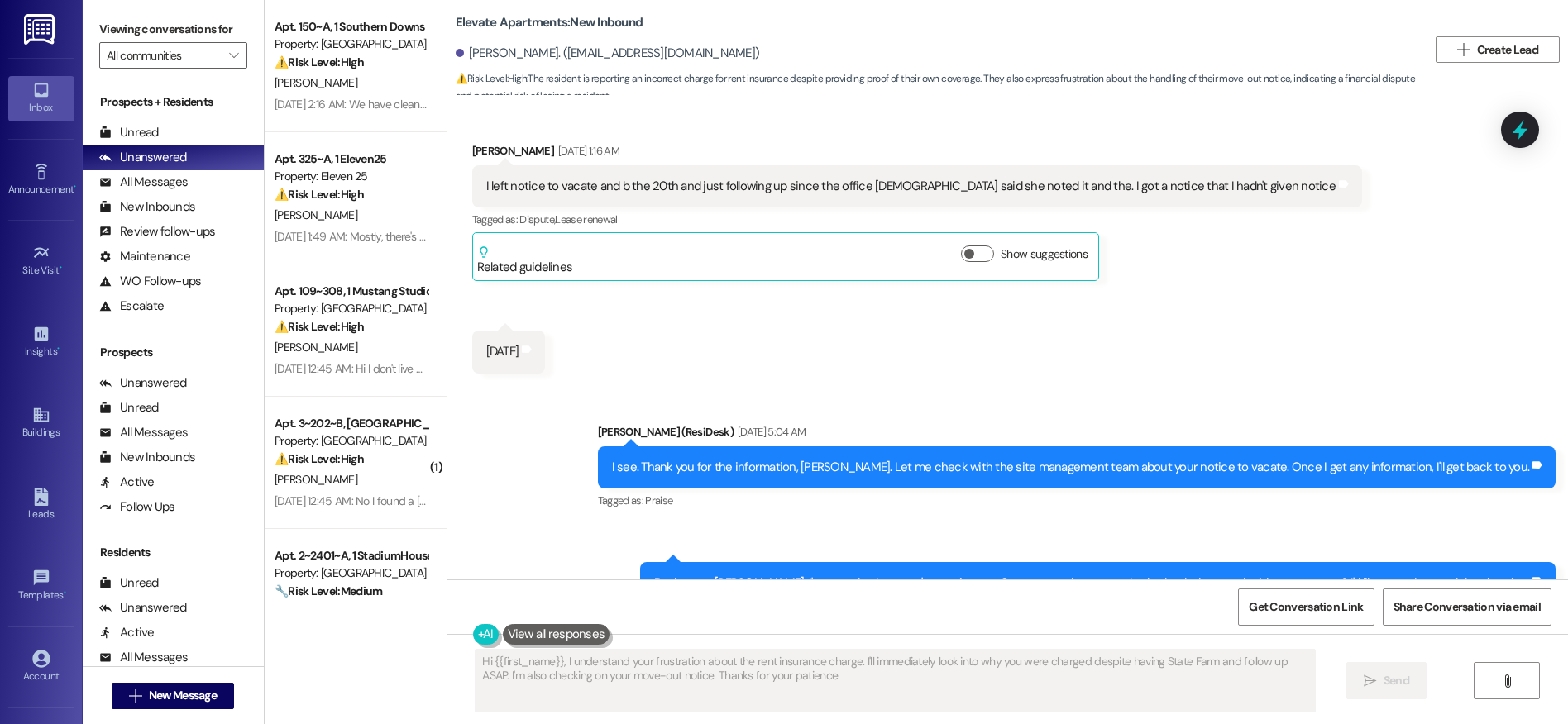
type textarea "Hi {{first_name}}, I understand your frustration about the rent insurance charg…"
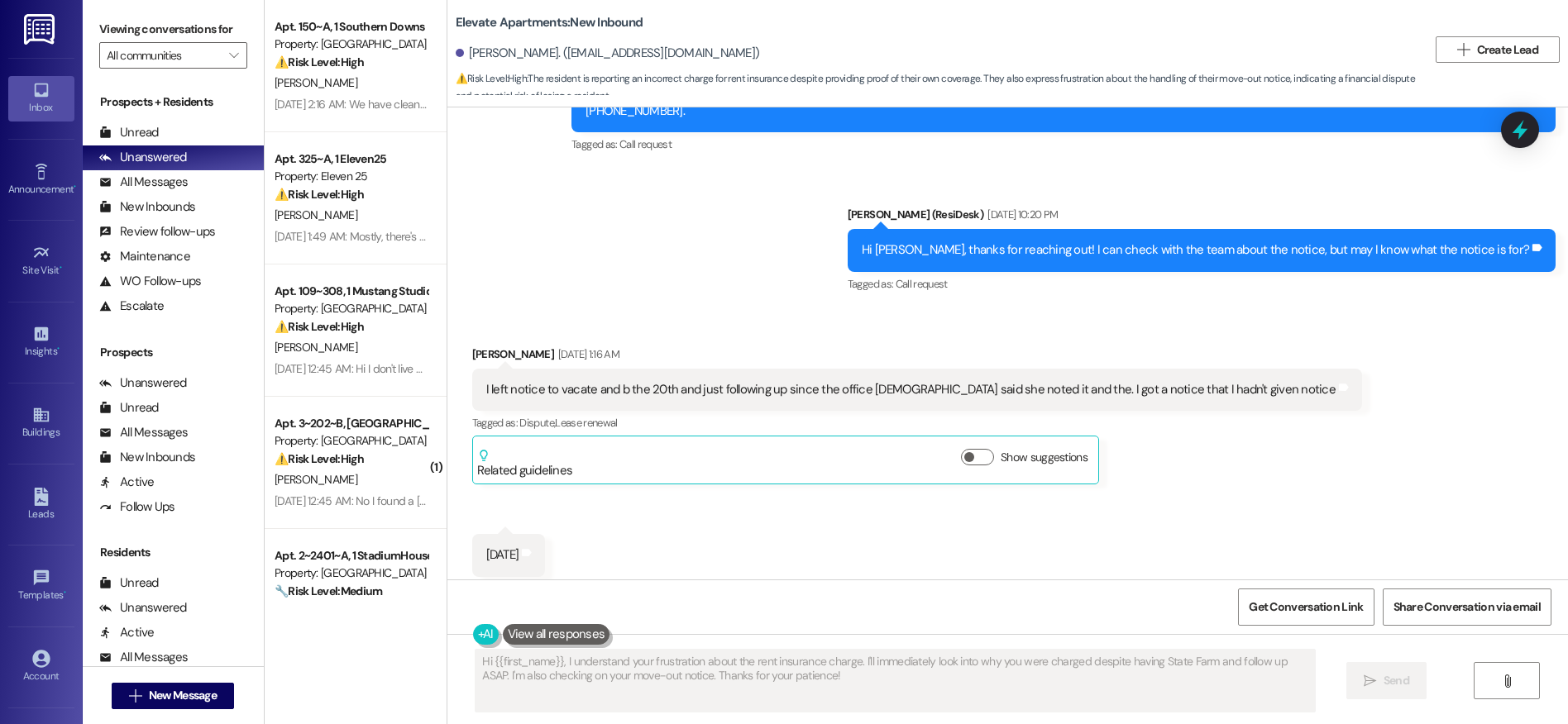
scroll to position [10612, 0]
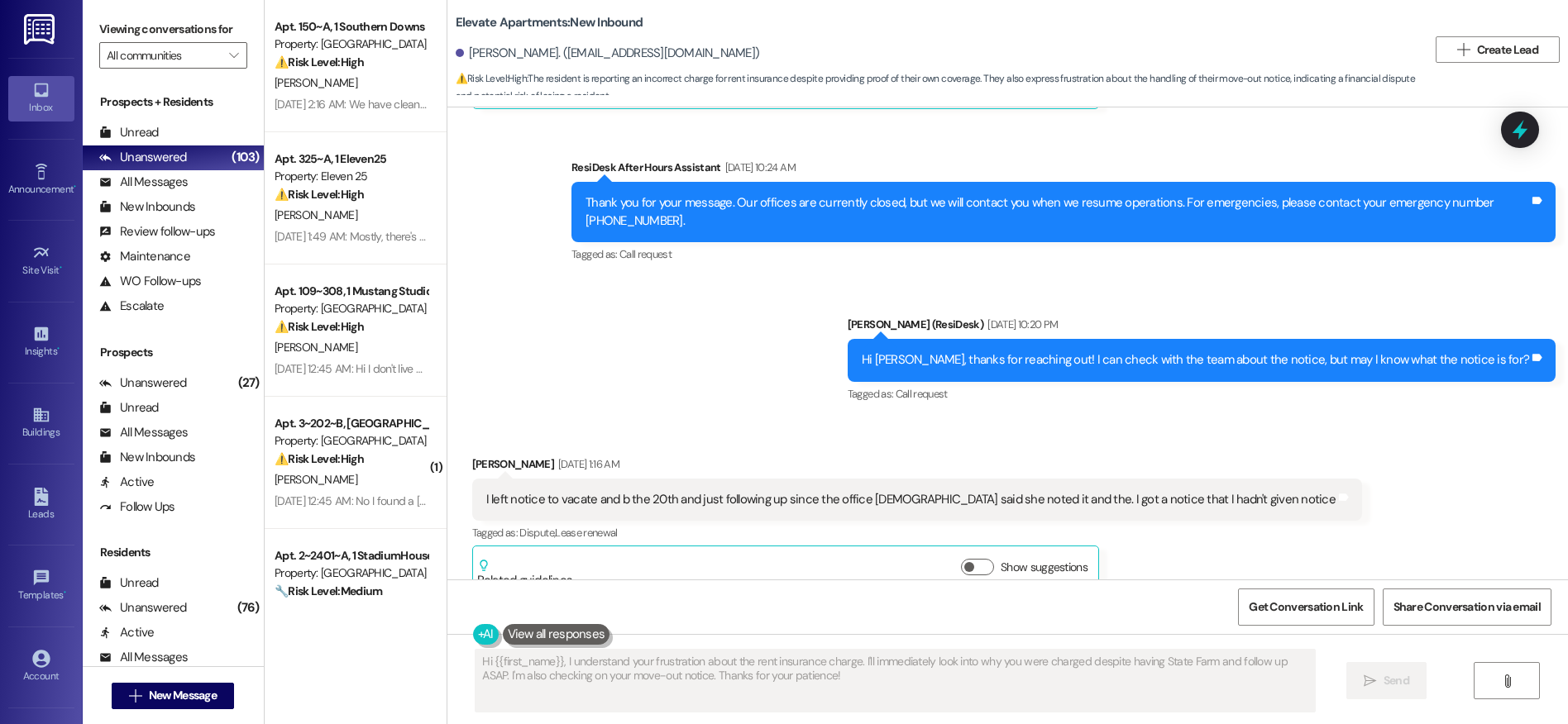
click at [1243, 382] on div "Tagged as: Call request Click to highlight conversations about Call request" at bounding box center [1201, 393] width 708 height 24
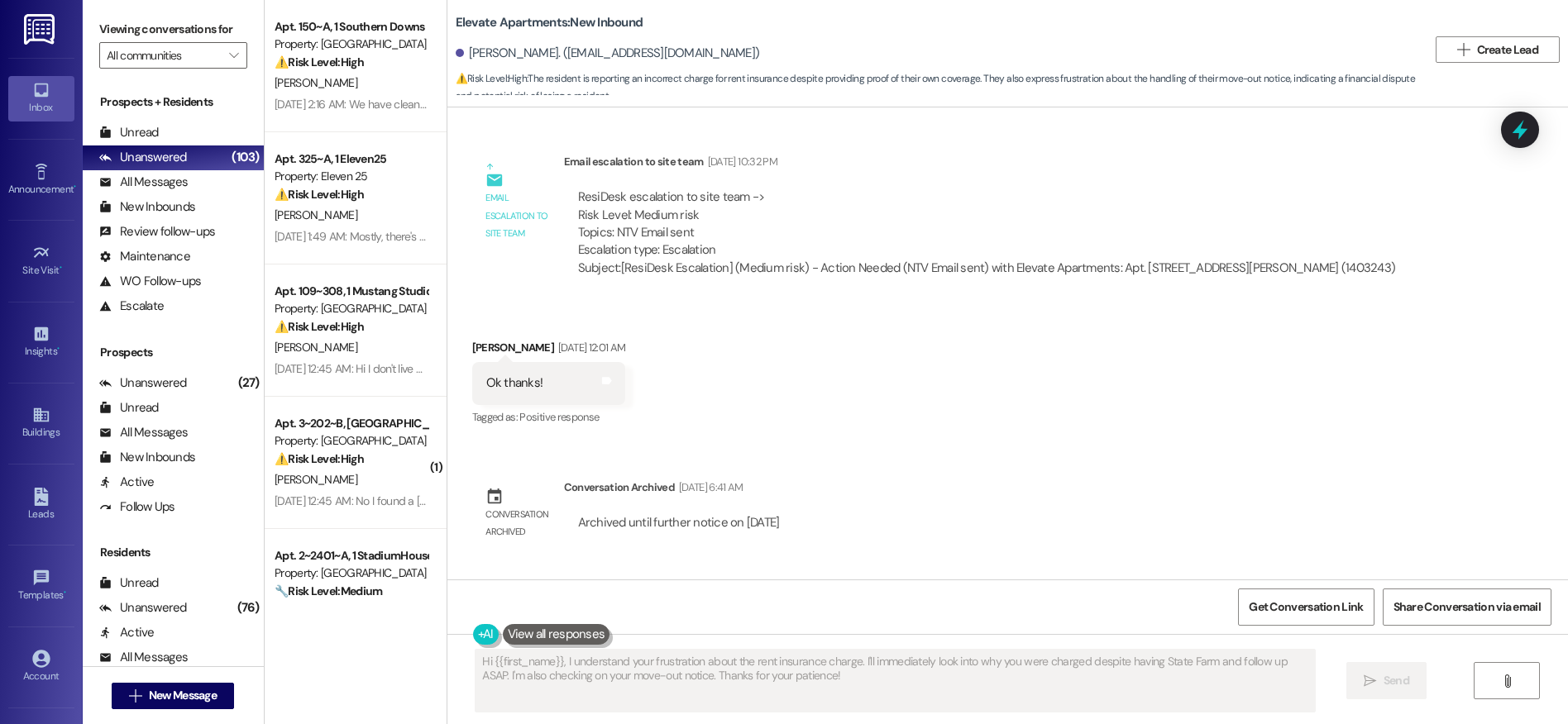
scroll to position [9280, 0]
